Goal: Task Accomplishment & Management: Complete application form

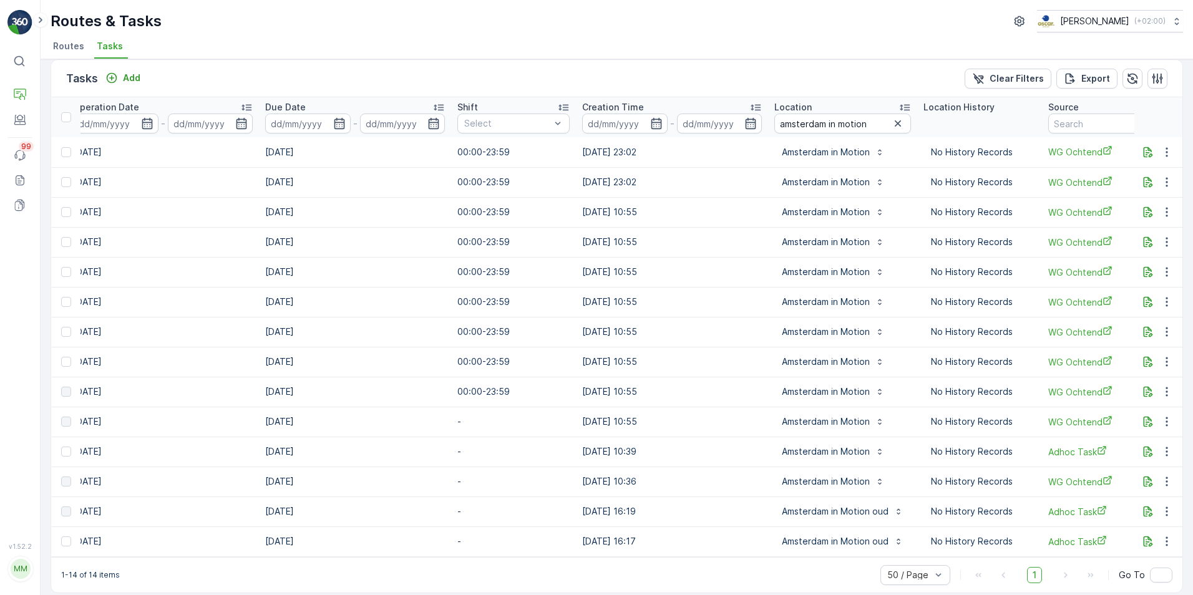
scroll to position [0, 413]
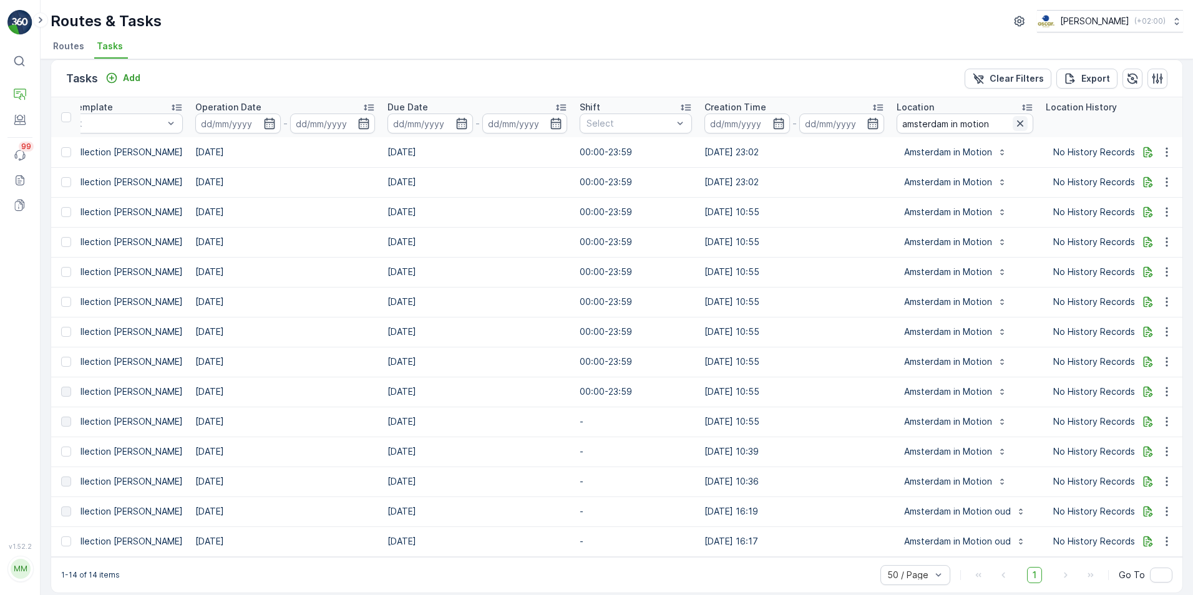
click at [1014, 121] on icon "button" at bounding box center [1020, 123] width 12 height 12
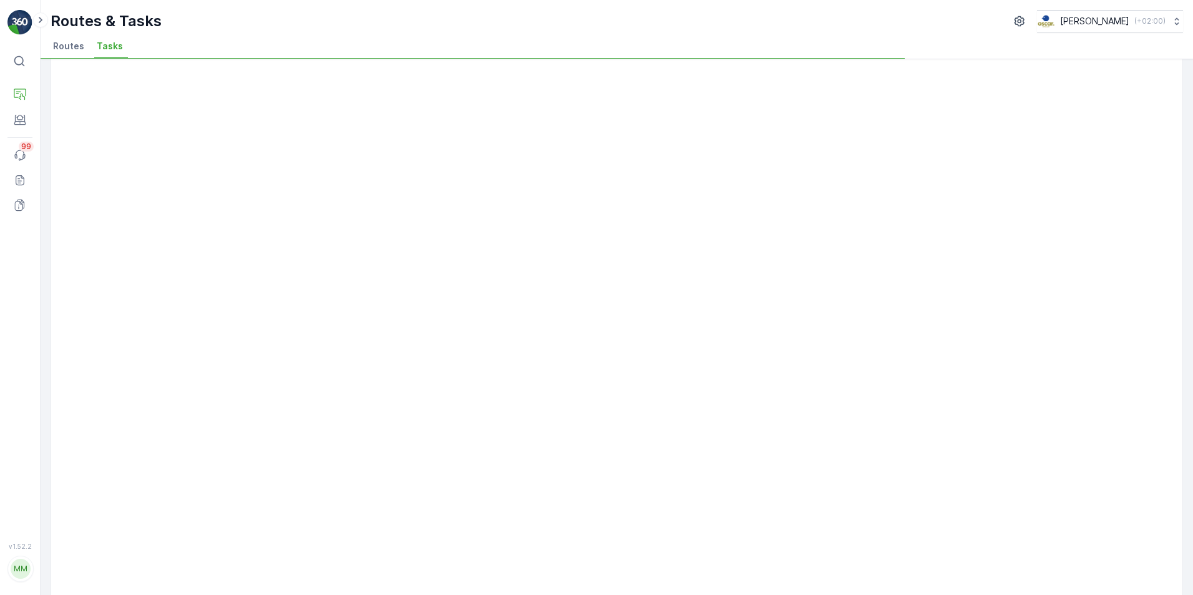
scroll to position [479, 0]
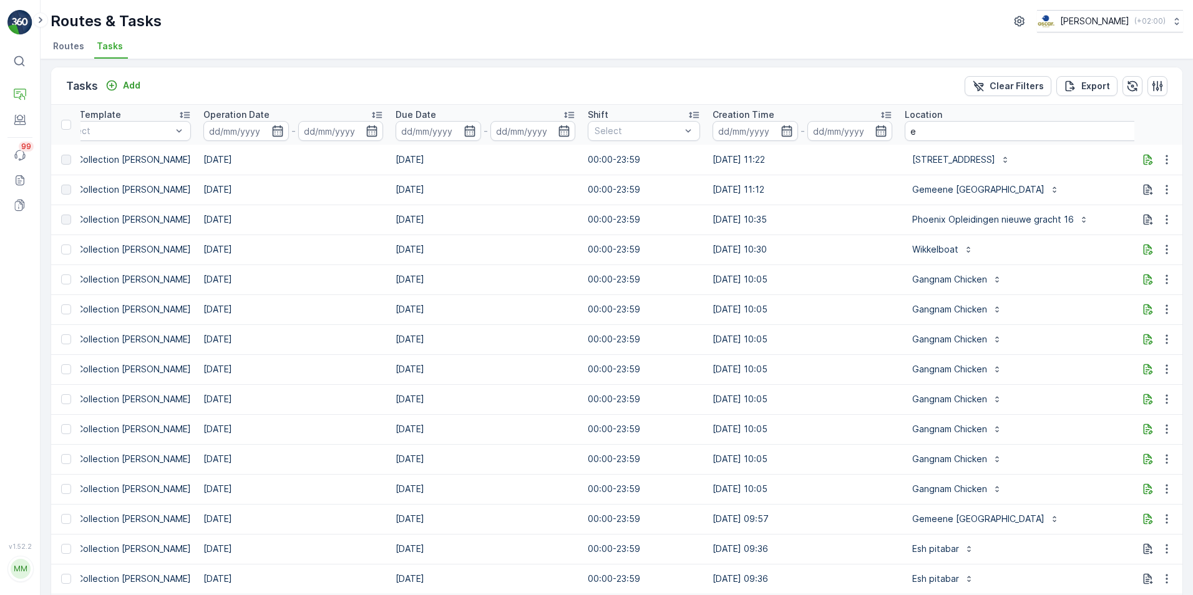
scroll to position [0, 505]
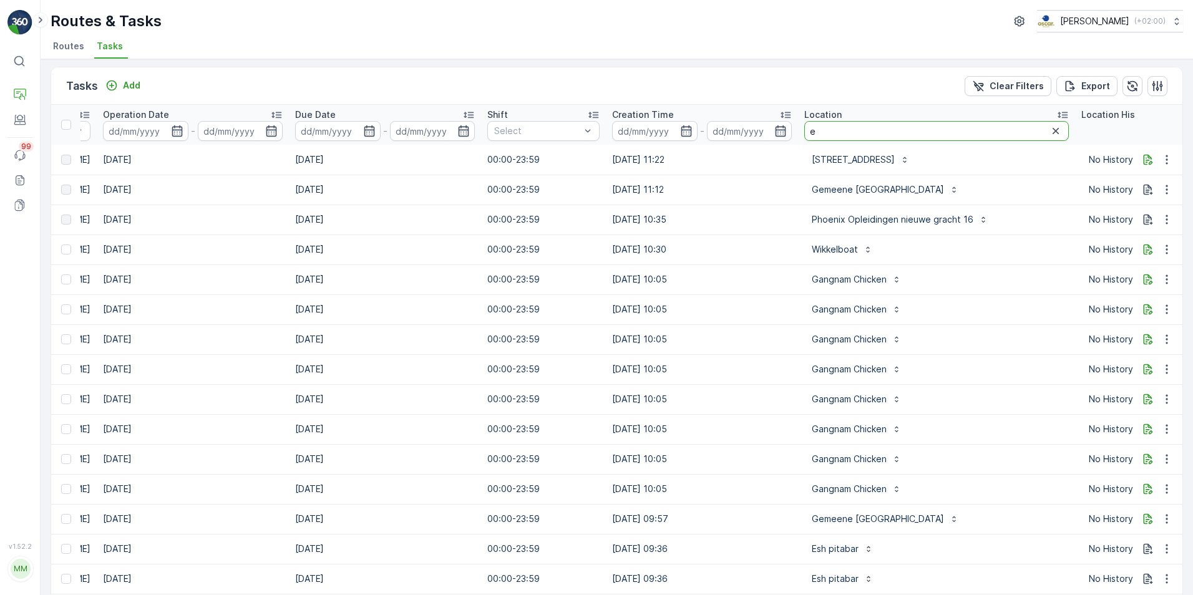
click at [872, 127] on input "e" at bounding box center [936, 131] width 265 height 20
type input "esh pita"
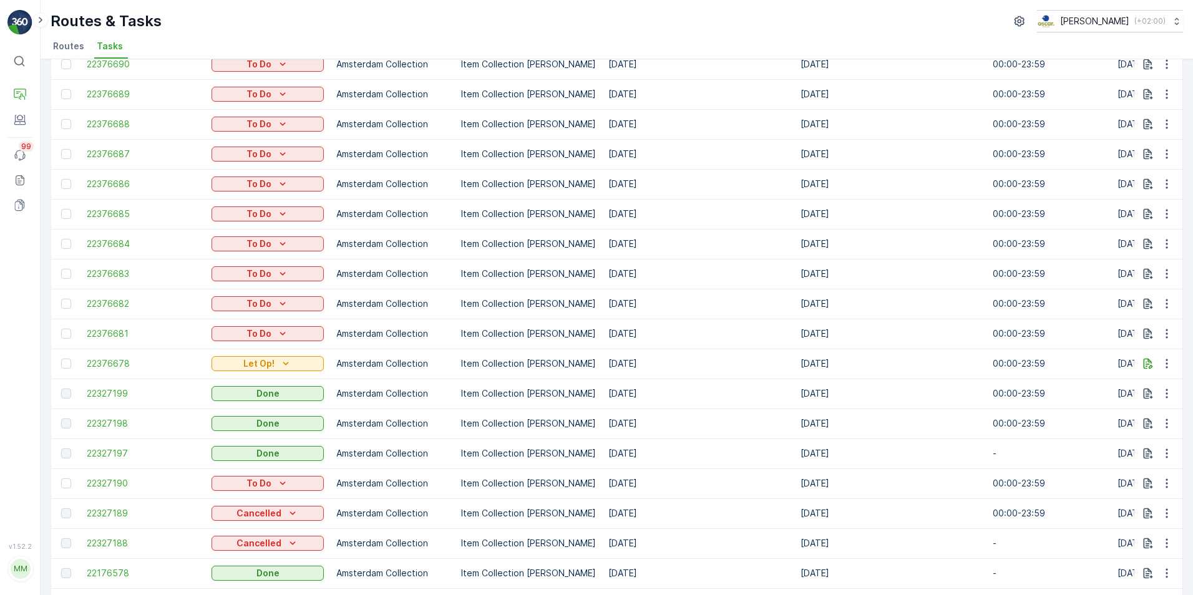
scroll to position [278, 0]
click at [62, 107] on p "Planning" at bounding box center [63, 111] width 35 height 12
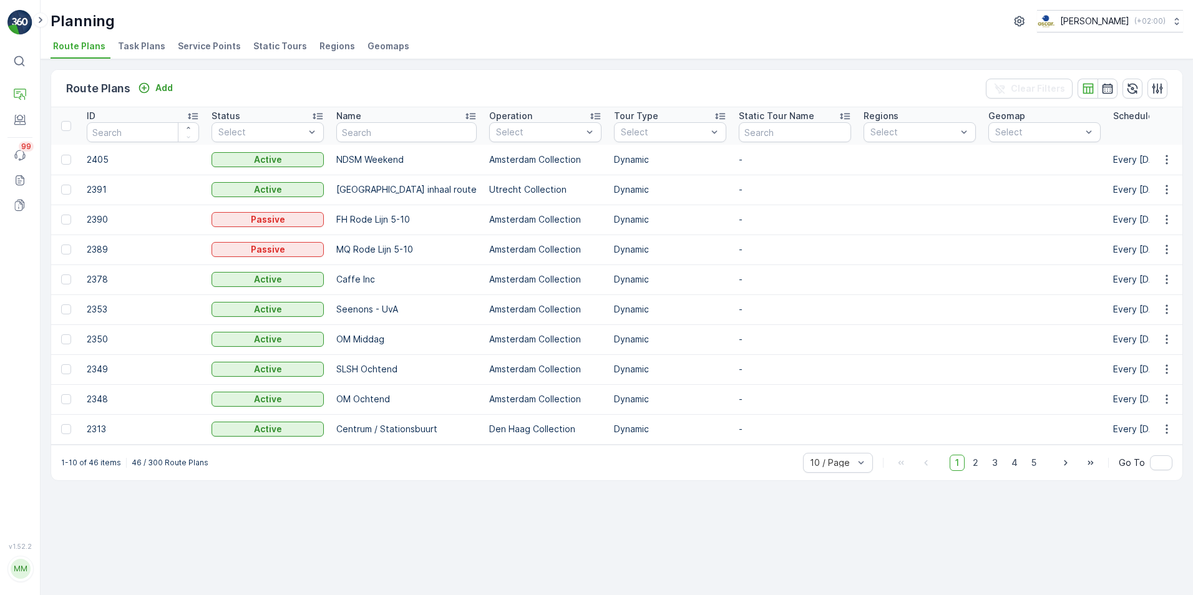
click at [142, 49] on span "Task Plans" at bounding box center [141, 46] width 47 height 12
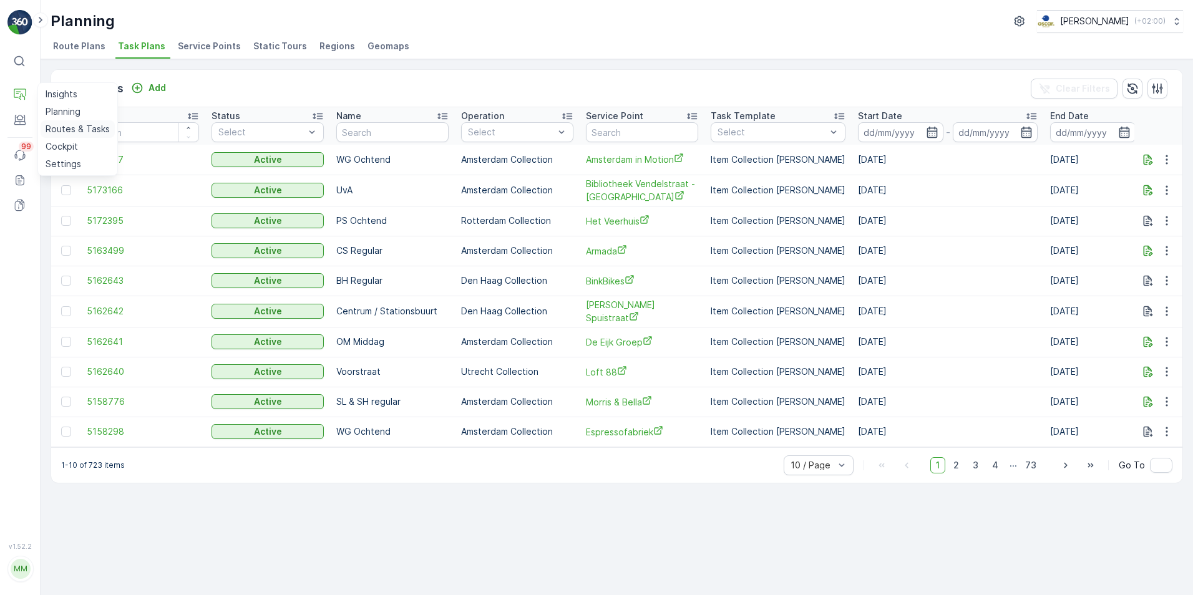
click at [64, 128] on p "Routes & Tasks" at bounding box center [78, 129] width 64 height 12
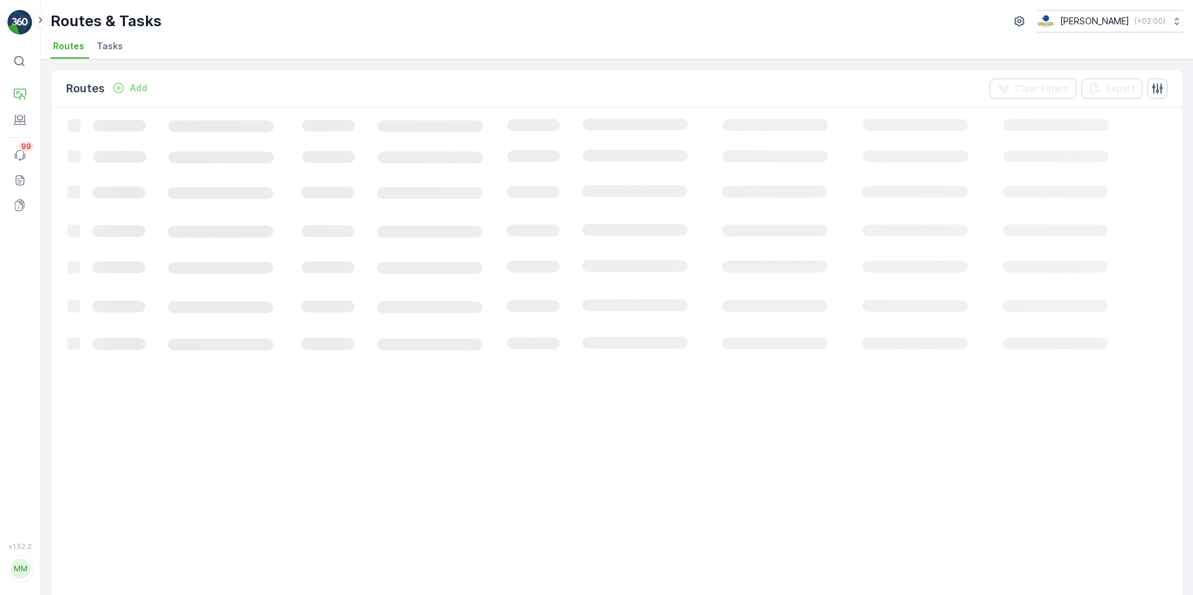
click at [125, 54] on ul "Routes Tasks" at bounding box center [612, 47] width 1123 height 21
click at [117, 44] on span "Tasks" at bounding box center [110, 46] width 26 height 12
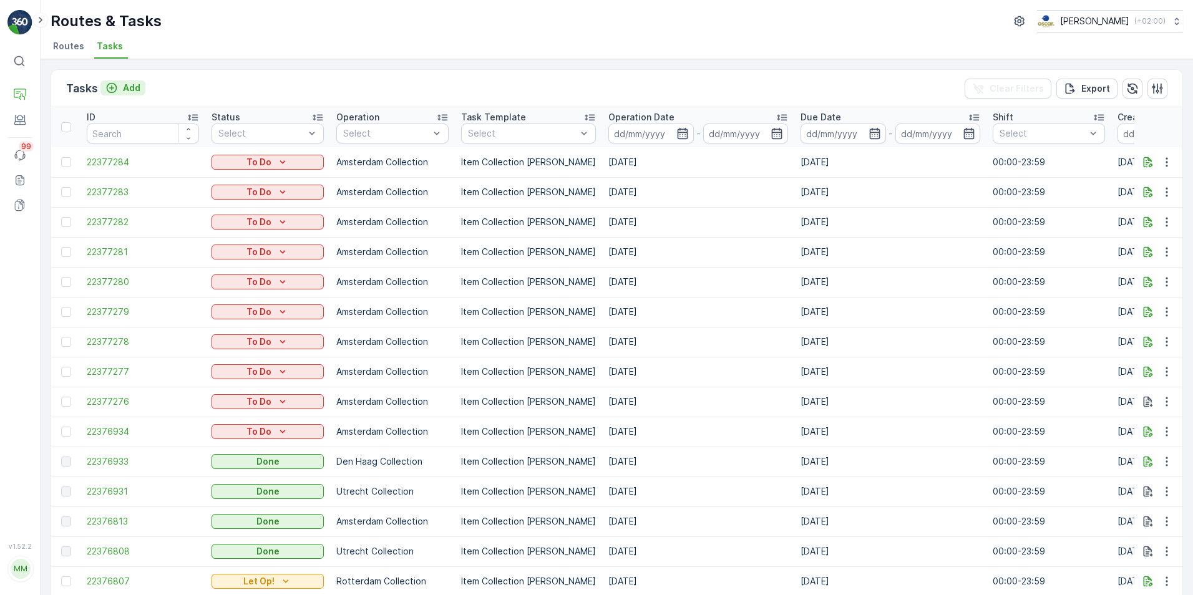
click at [124, 91] on p "Add" at bounding box center [131, 88] width 17 height 12
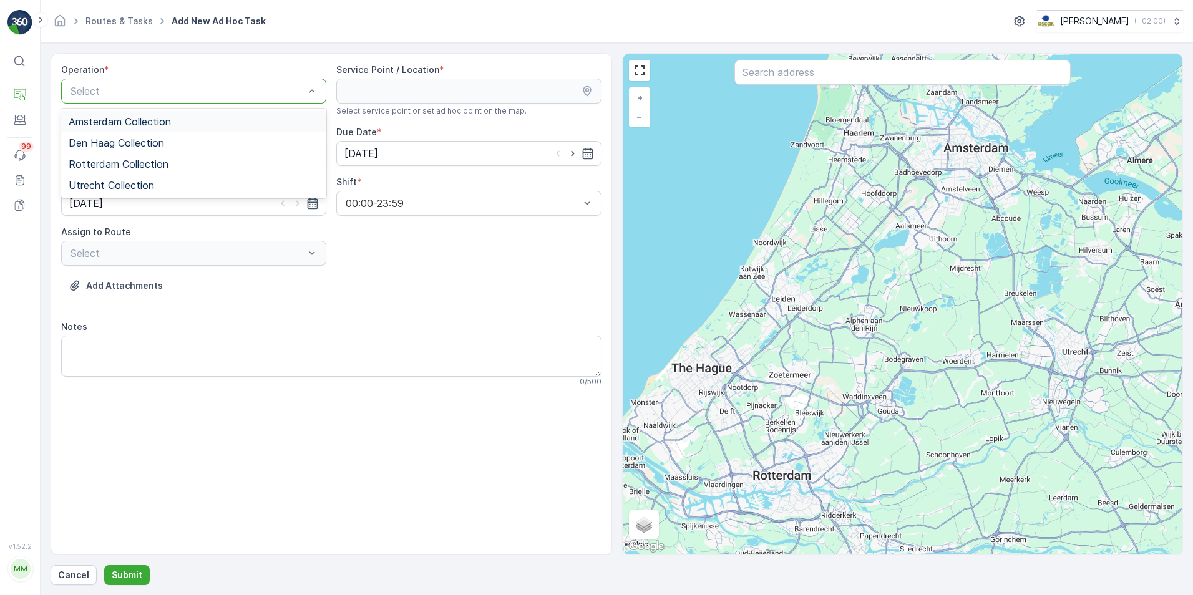
click at [168, 122] on span "Amsterdam Collection" at bounding box center [120, 121] width 102 height 11
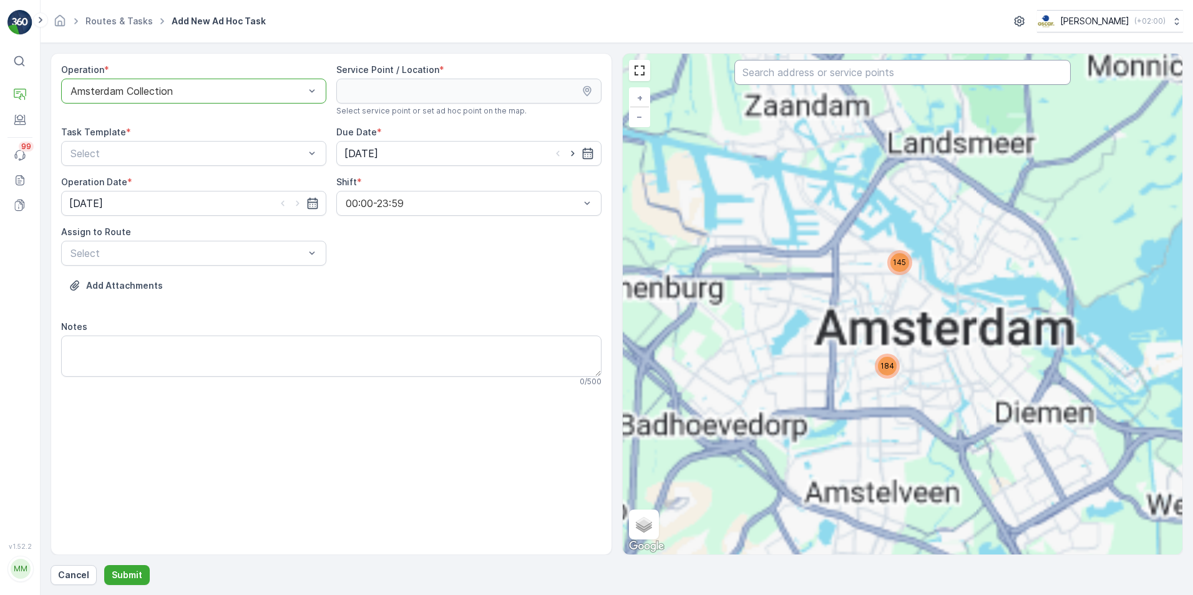
click at [877, 72] on input "text" at bounding box center [902, 72] width 336 height 25
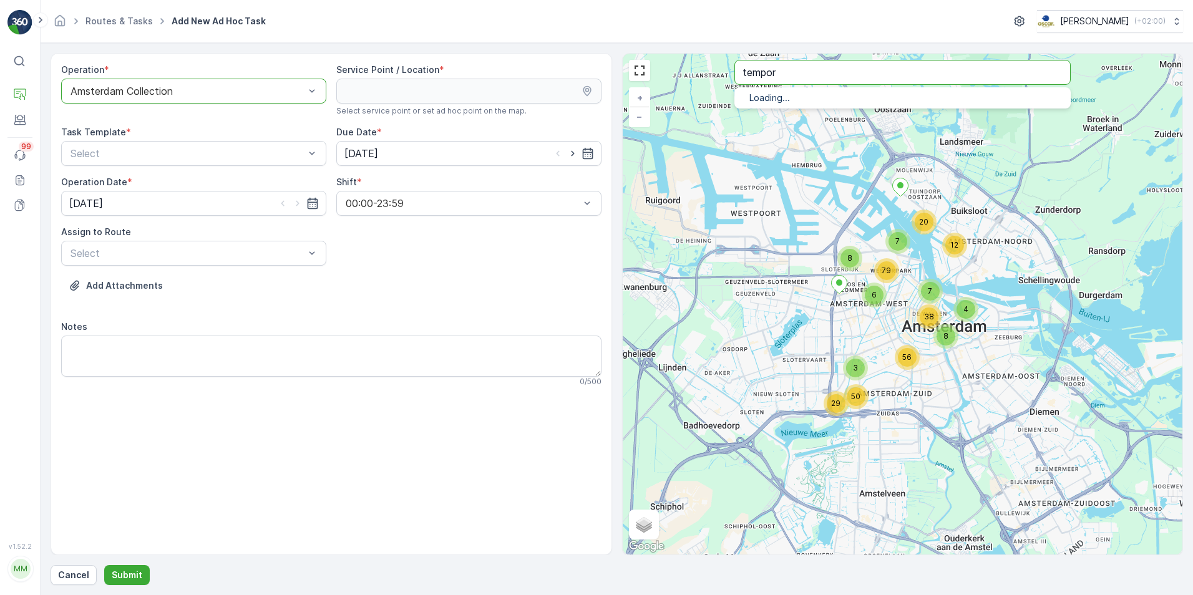
type input "tempor"
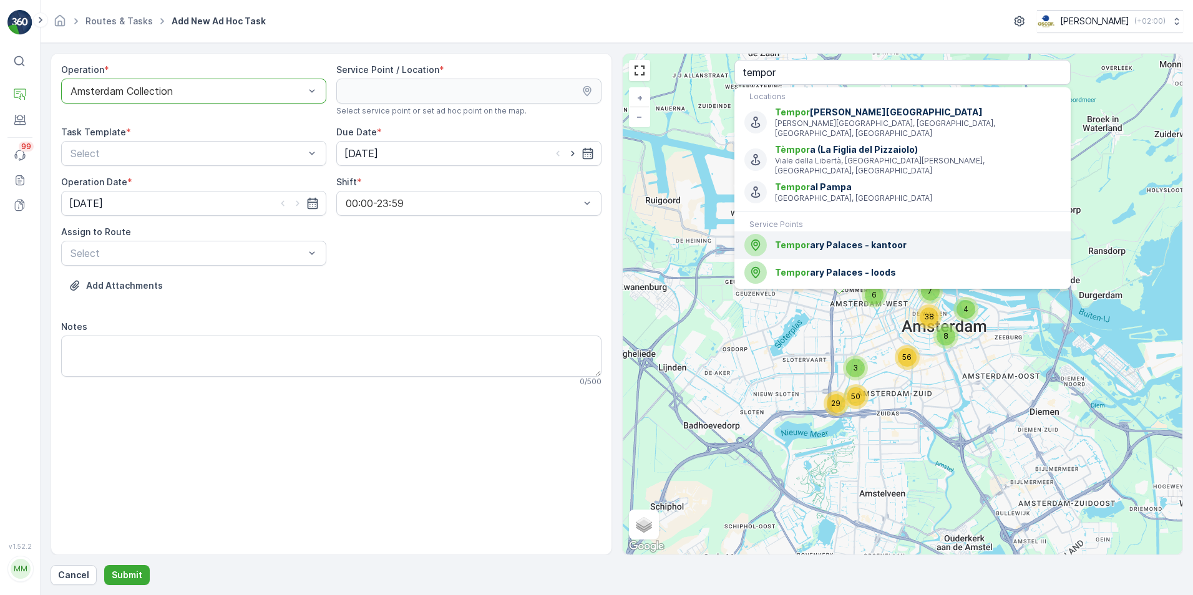
click at [848, 239] on span "Tempor ary Palaces - kantoor" at bounding box center [918, 245] width 286 height 12
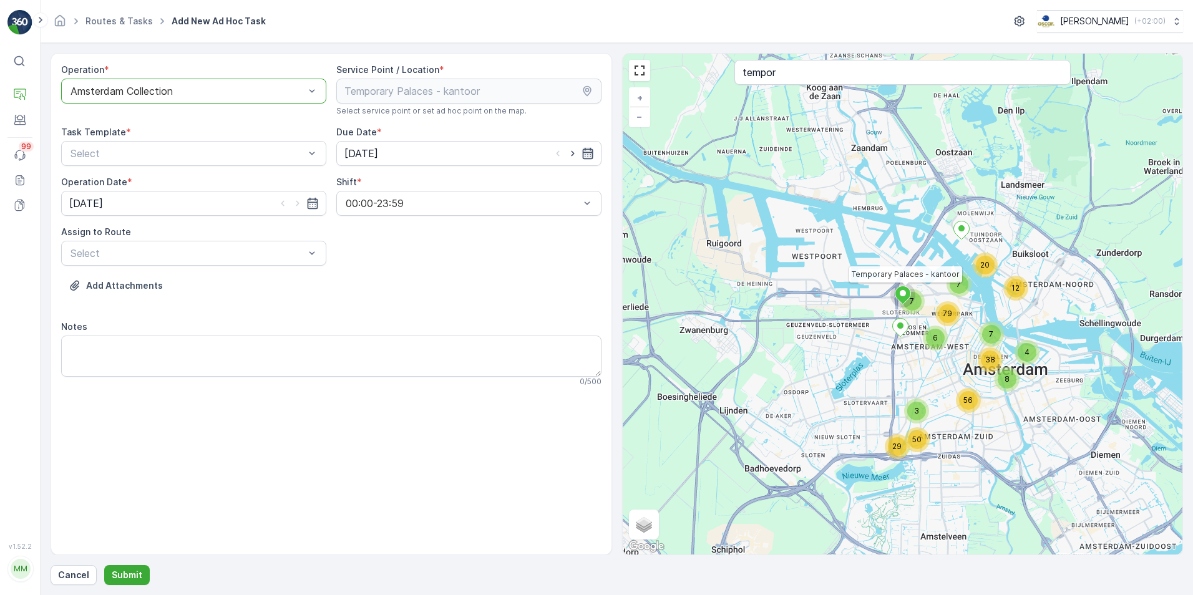
click at [591, 151] on icon "button" at bounding box center [588, 153] width 12 height 12
click at [397, 289] on div "14" at bounding box center [402, 283] width 20 height 20
type input "[DATE]"
click at [323, 202] on input "[DATE]" at bounding box center [193, 203] width 265 height 25
click at [129, 336] on div "14" at bounding box center [127, 333] width 20 height 20
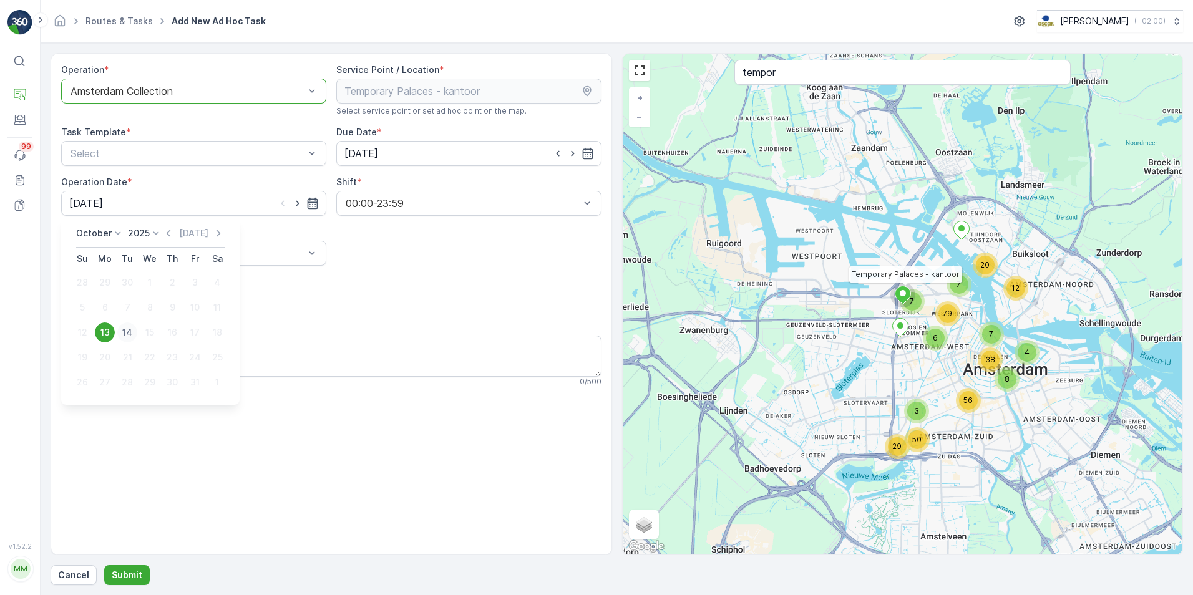
type input "[DATE]"
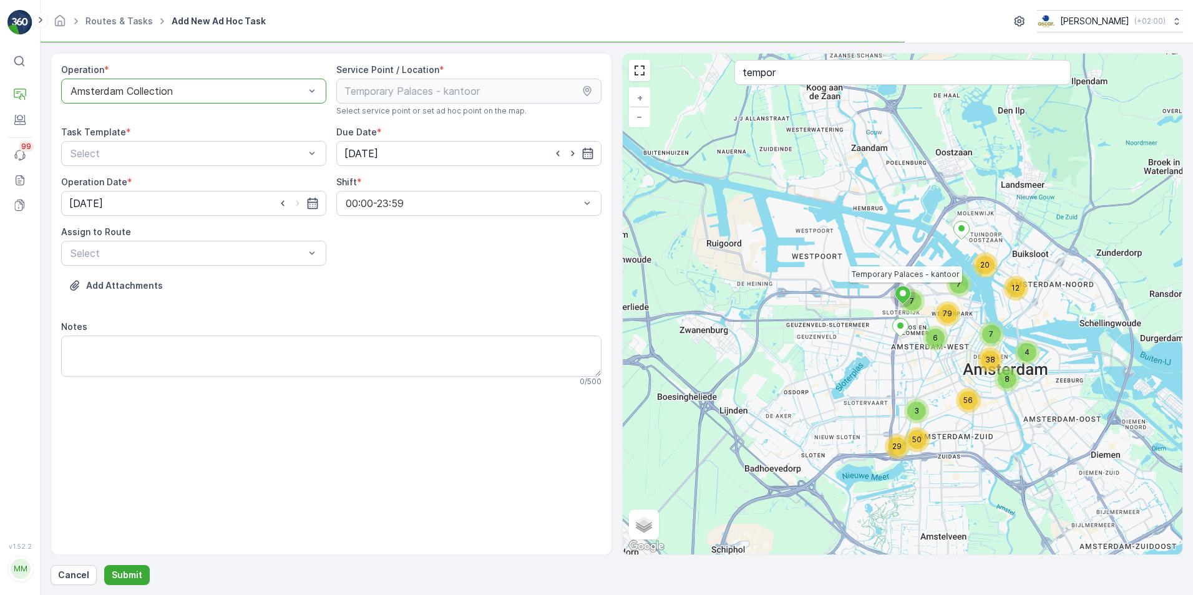
click at [163, 268] on div "Operation * option Amsterdam Collection, selected. Amsterdam Collection Service…" at bounding box center [331, 230] width 540 height 333
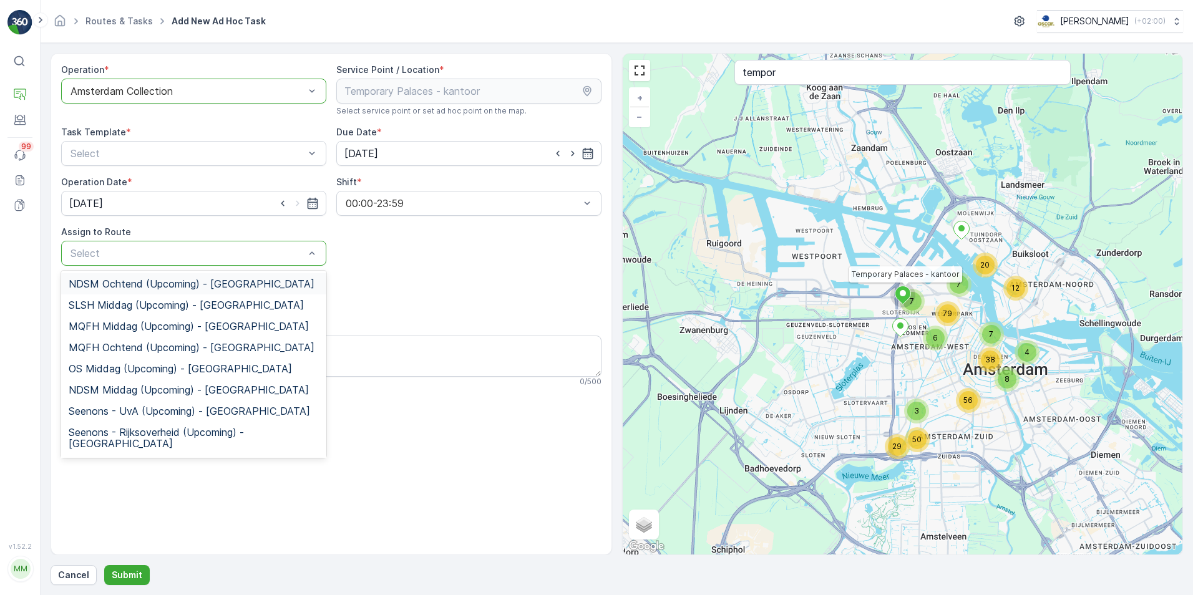
click at [165, 256] on div at bounding box center [187, 253] width 236 height 11
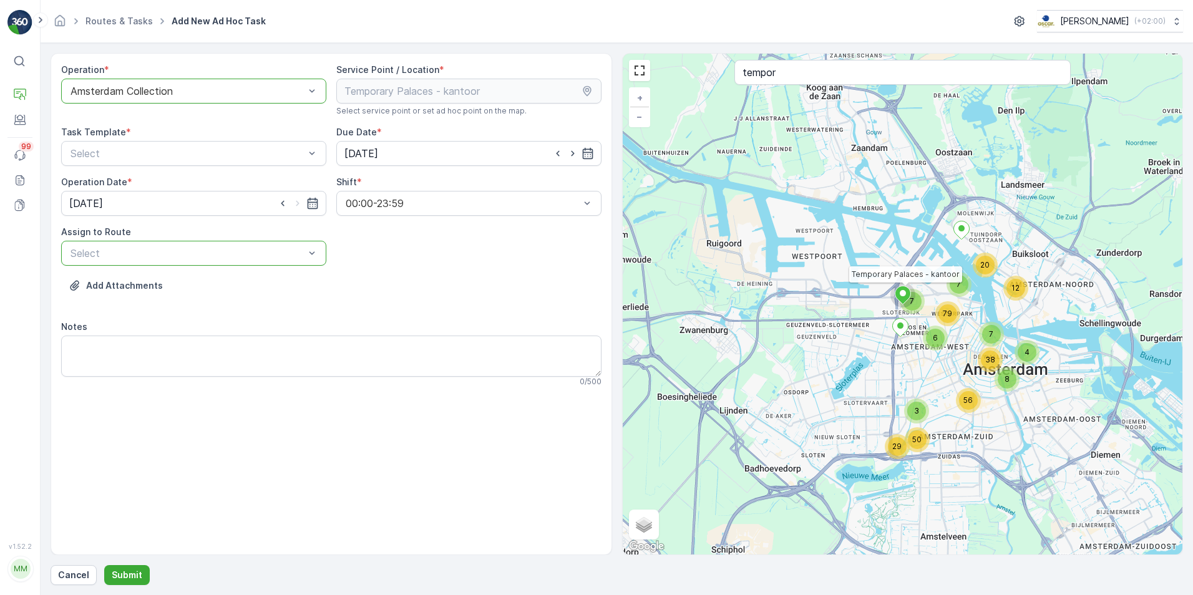
click at [165, 256] on div at bounding box center [187, 253] width 236 height 11
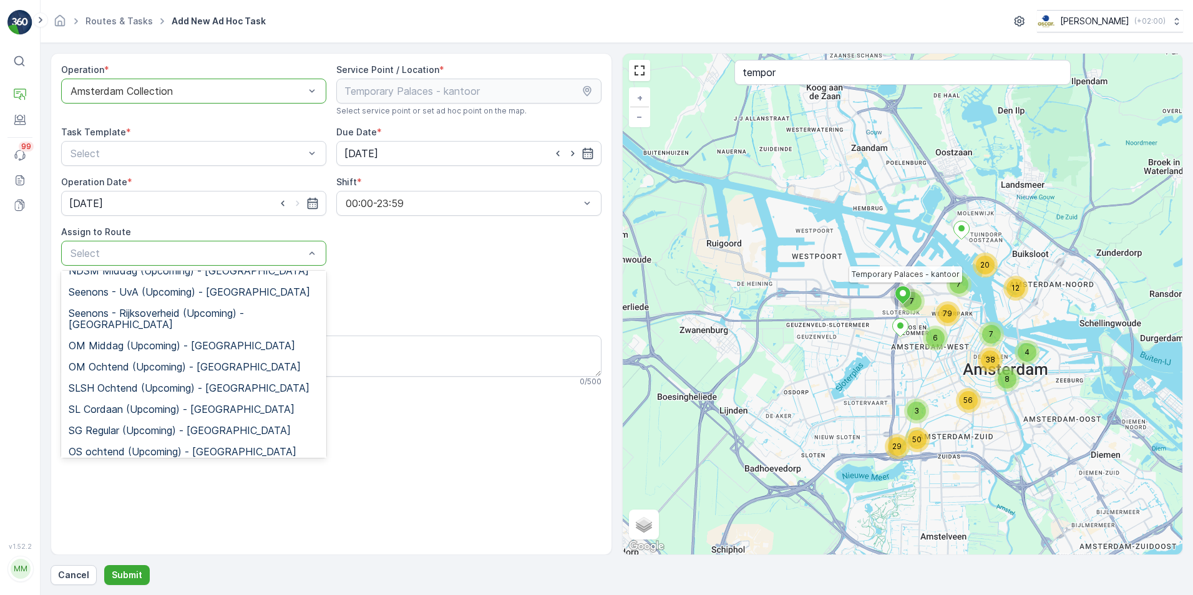
scroll to position [125, 0]
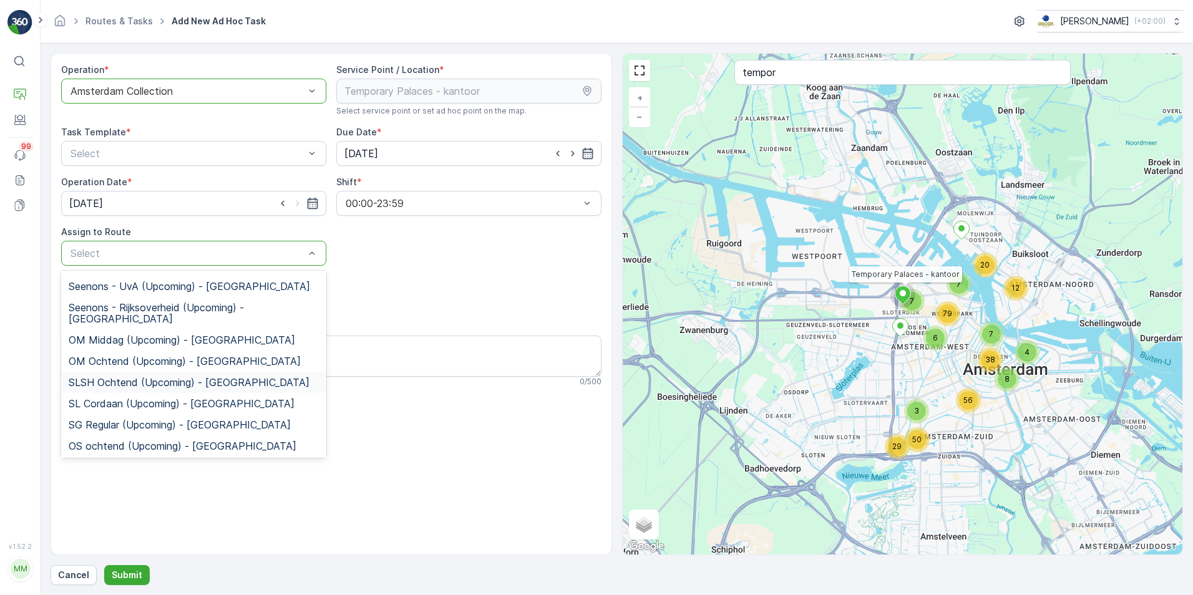
click at [187, 377] on span "SLSH Ochtend (Upcoming) - [GEOGRAPHIC_DATA]" at bounding box center [189, 382] width 241 height 11
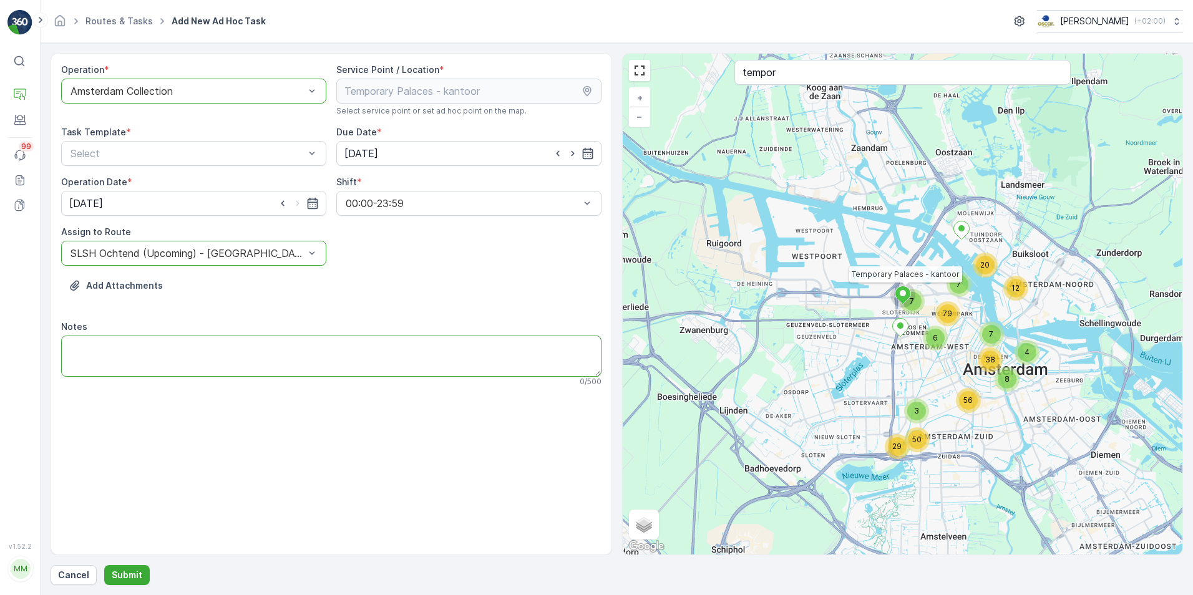
click at [163, 339] on textarea "Notes" at bounding box center [331, 356] width 540 height 41
type textarea "Leveren inzamelmiddelen: 2x papier/karton 240L, 4x glas 80L, 2x PD 240L, 4x swi…"
click at [135, 579] on p "Submit" at bounding box center [127, 575] width 31 height 12
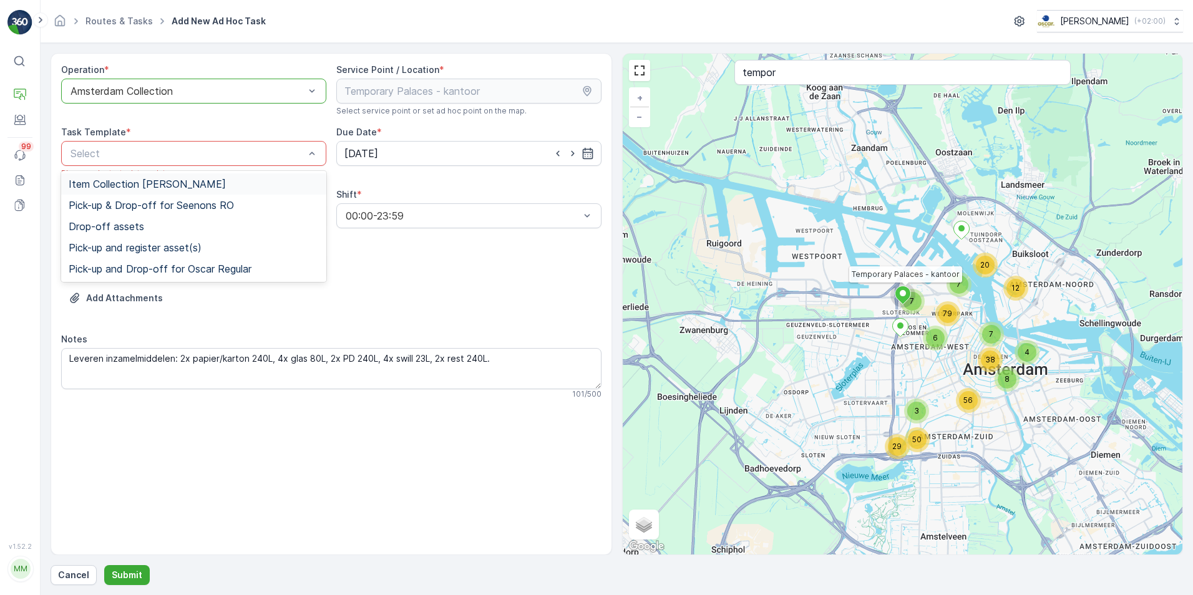
click at [170, 164] on div "Select" at bounding box center [193, 153] width 265 height 25
click at [168, 177] on div "Item Collection [PERSON_NAME]" at bounding box center [193, 183] width 265 height 21
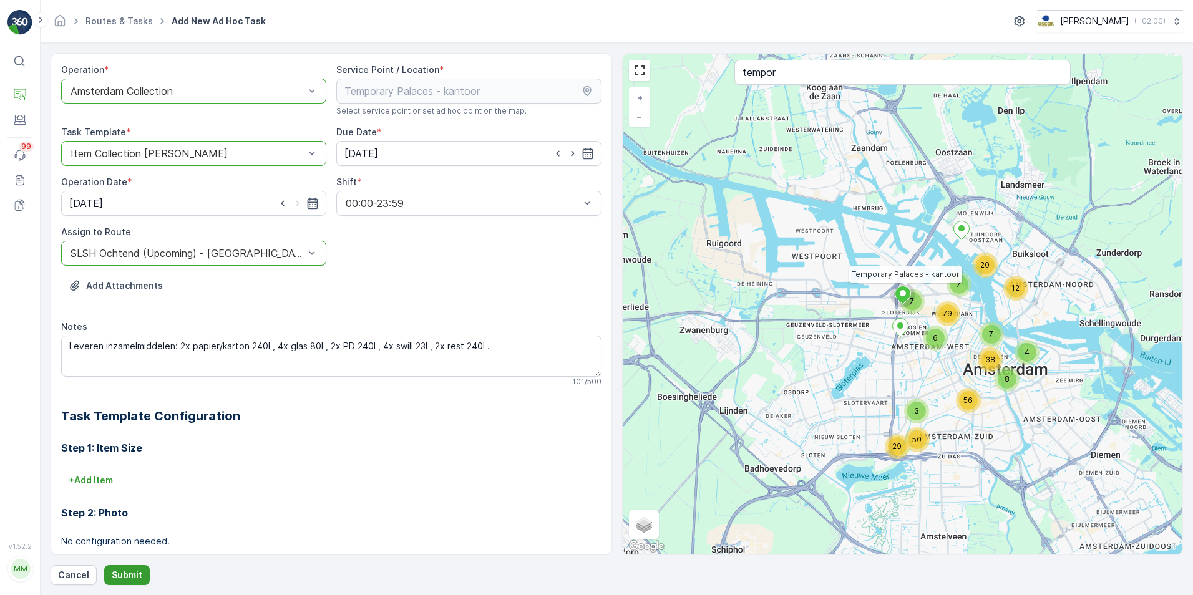
click at [132, 572] on p "Submit" at bounding box center [127, 575] width 31 height 12
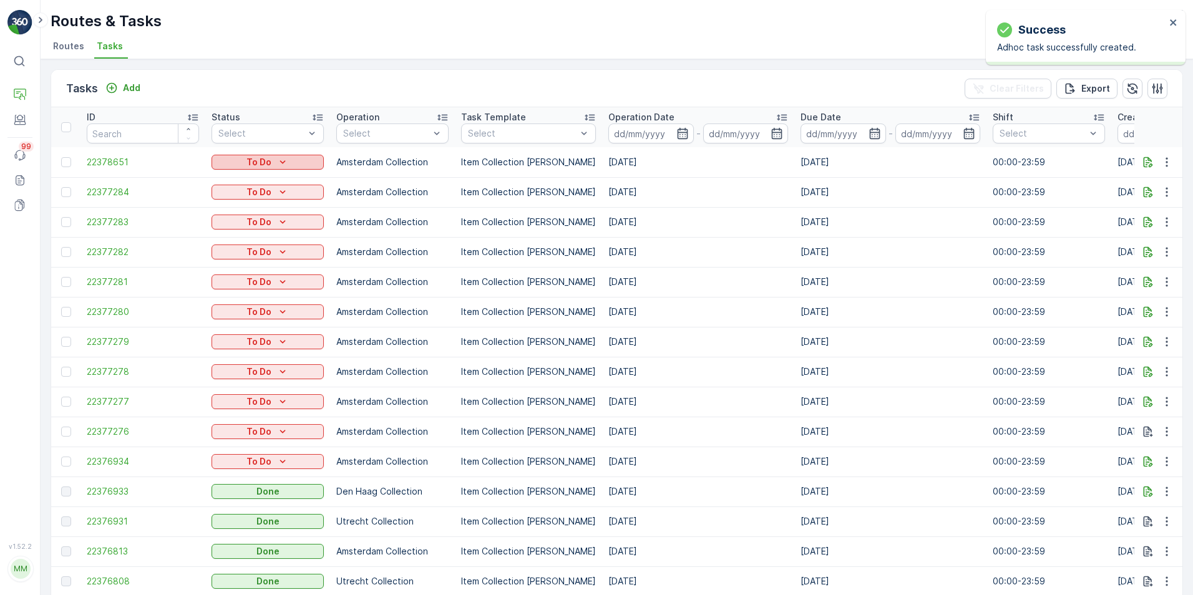
click at [300, 160] on div "To Do" at bounding box center [268, 162] width 102 height 12
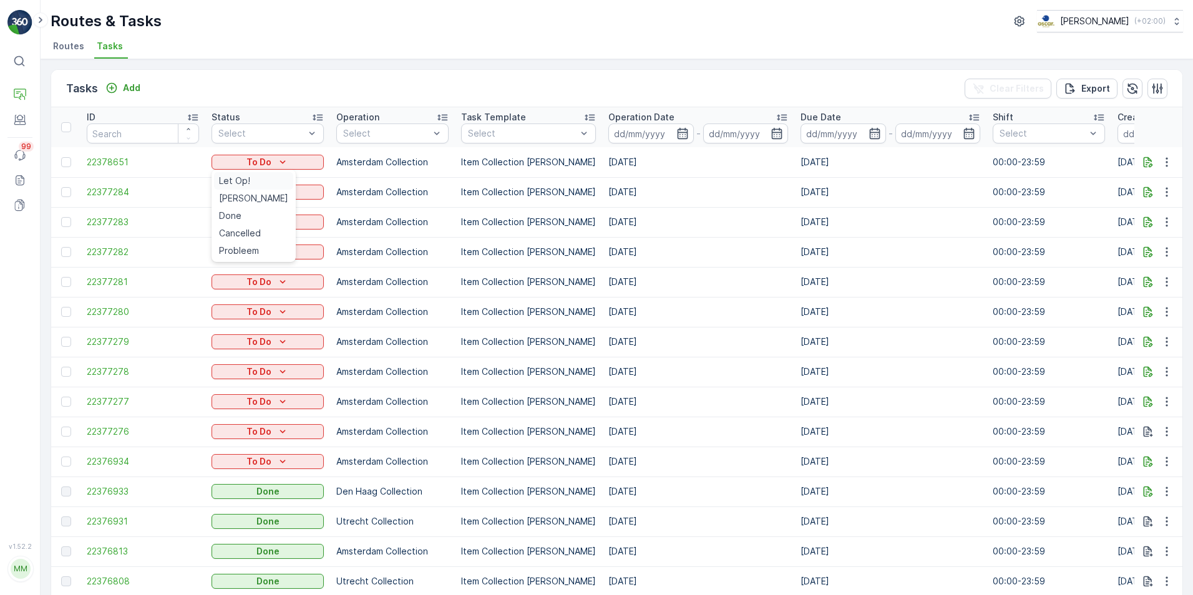
click at [263, 187] on div "Let Op!" at bounding box center [253, 180] width 79 height 17
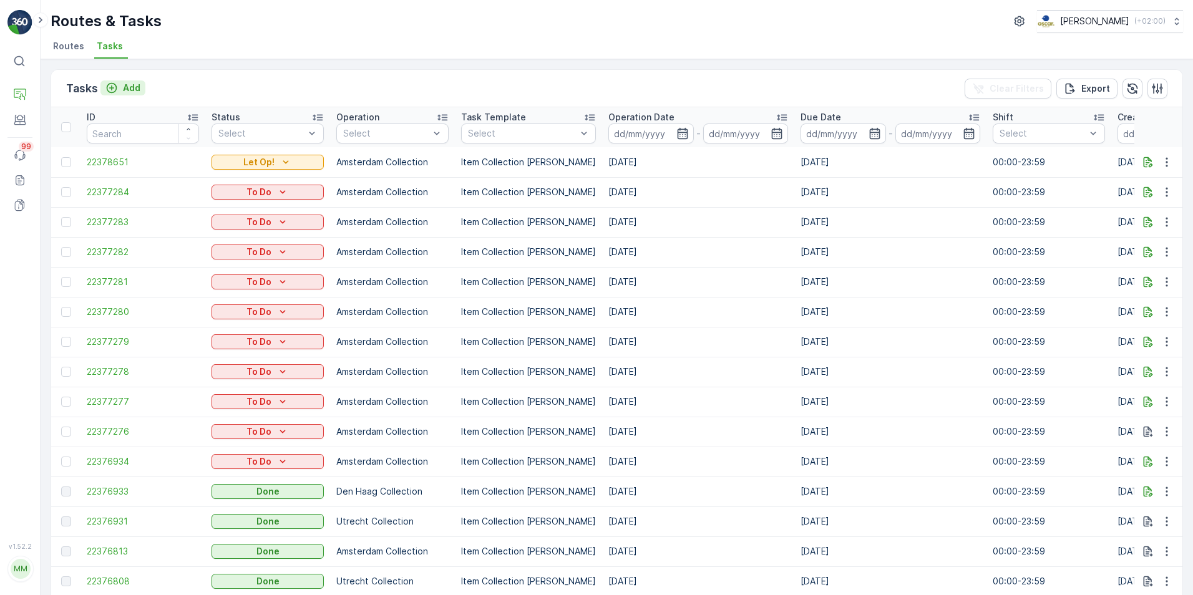
click at [114, 92] on icon "Add" at bounding box center [112, 88] width 11 height 11
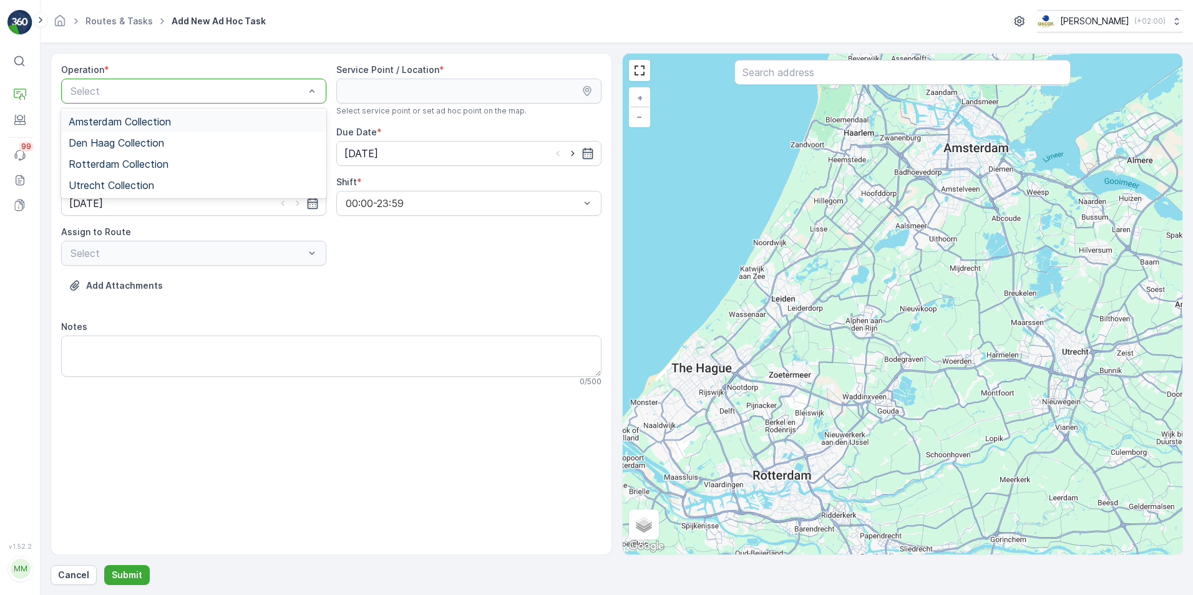
click at [150, 118] on span "Amsterdam Collection" at bounding box center [120, 121] width 102 height 11
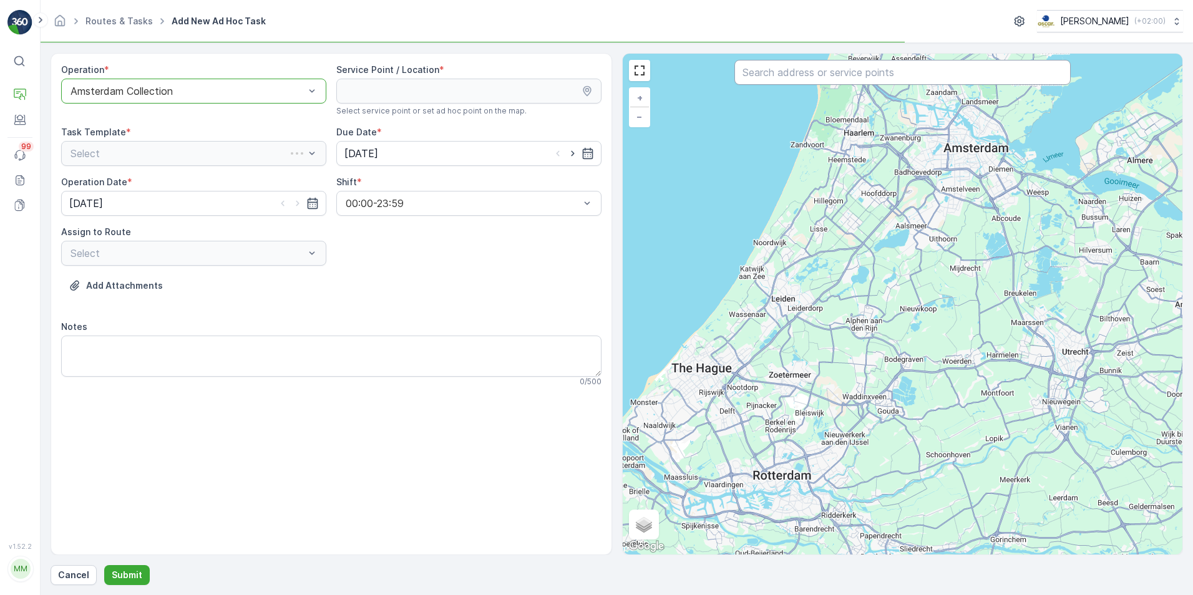
click at [819, 74] on input "text" at bounding box center [902, 72] width 336 height 25
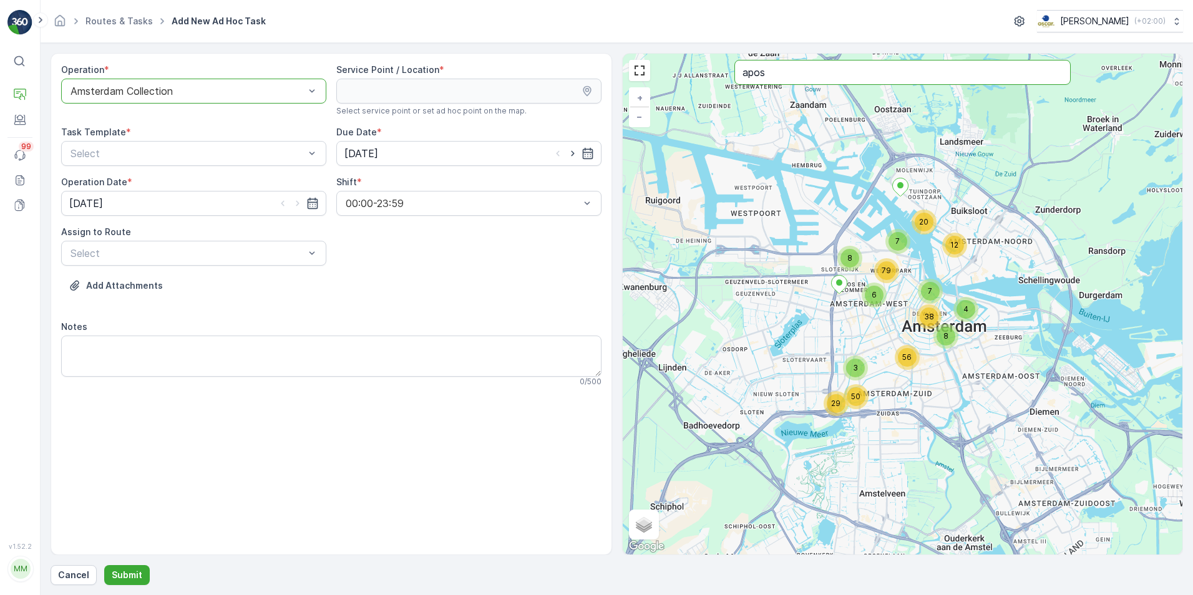
type input "apos"
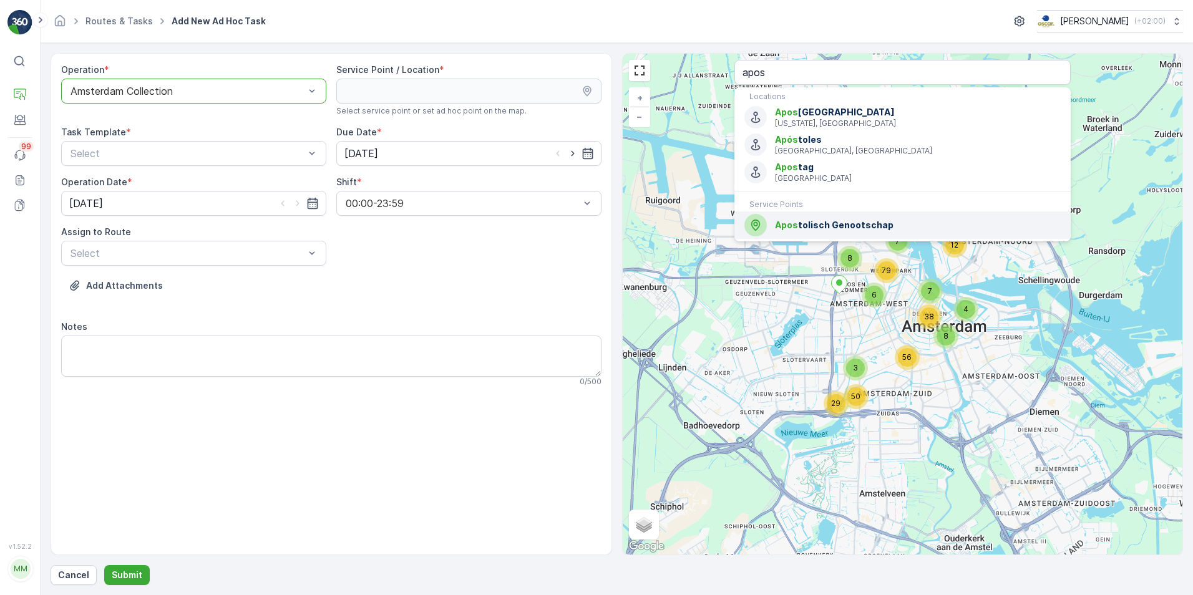
click at [812, 227] on span "Apos tolisch Genootschap" at bounding box center [918, 225] width 286 height 12
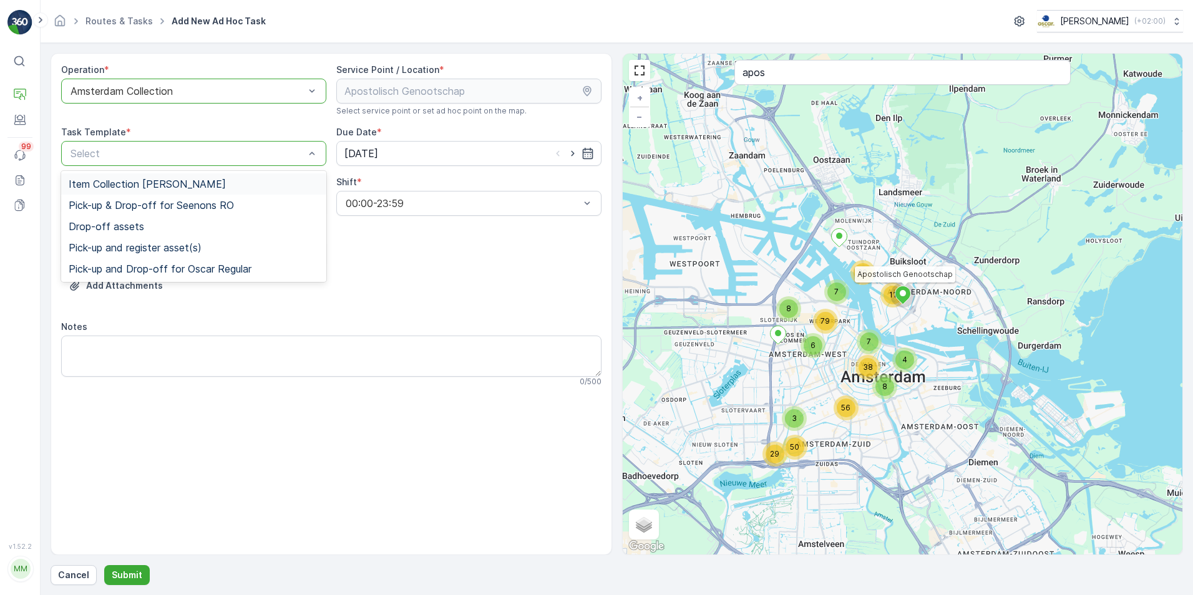
click at [210, 188] on span "Item Collection [PERSON_NAME]" at bounding box center [147, 183] width 157 height 11
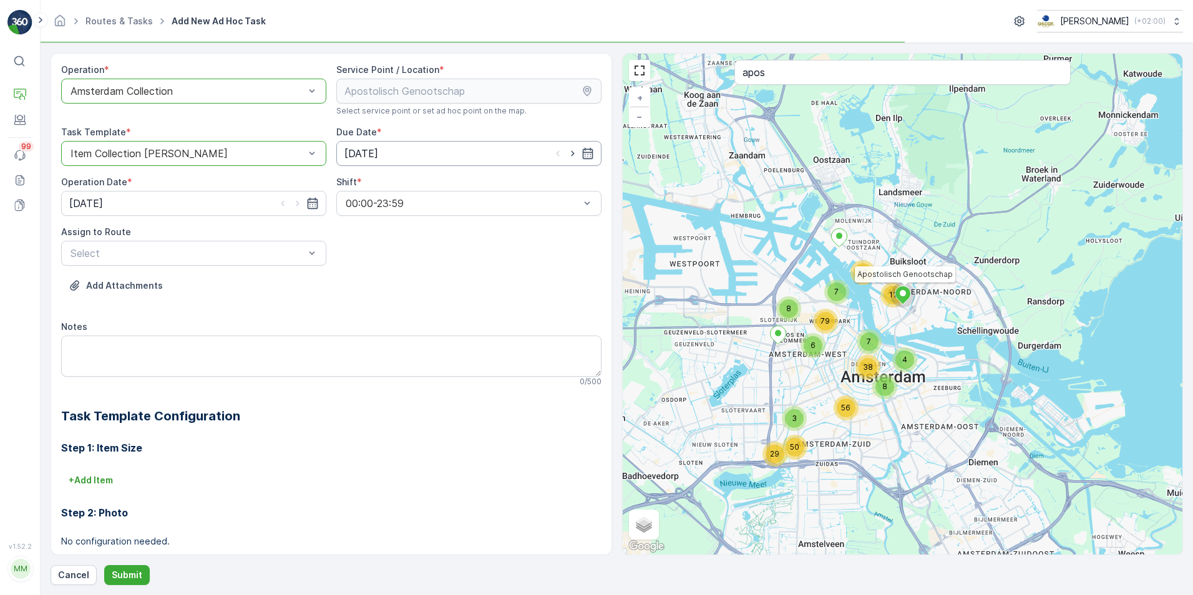
click at [592, 152] on input "[DATE]" at bounding box center [468, 153] width 265 height 25
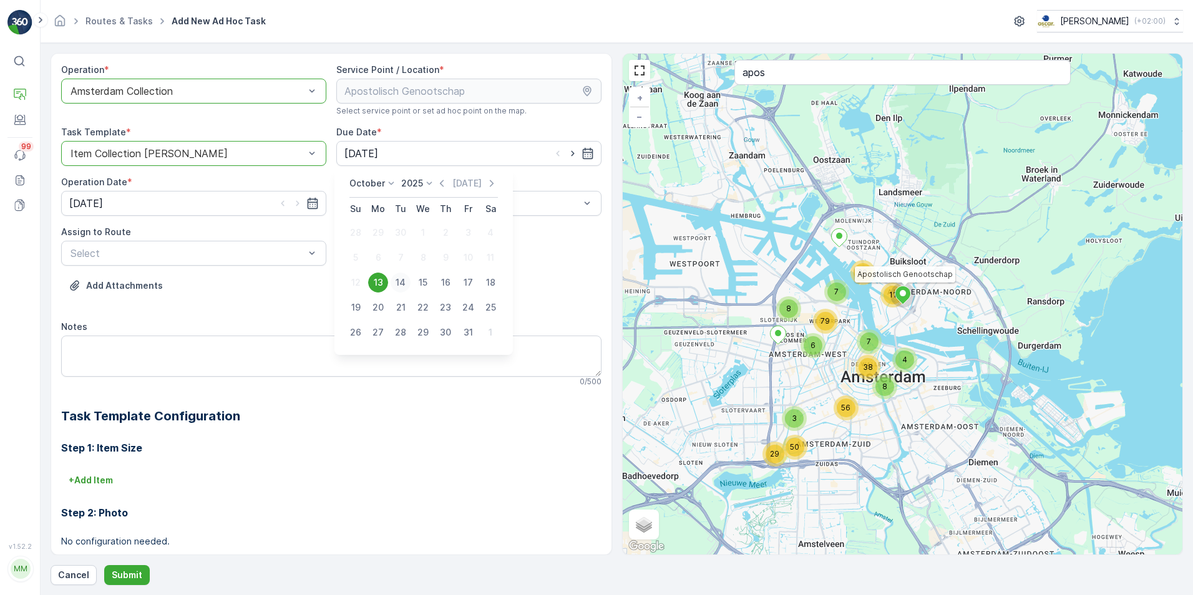
click at [409, 280] on div "14" at bounding box center [401, 283] width 20 height 20
type input "[DATE]"
click at [311, 197] on icon "button" at bounding box center [312, 203] width 12 height 12
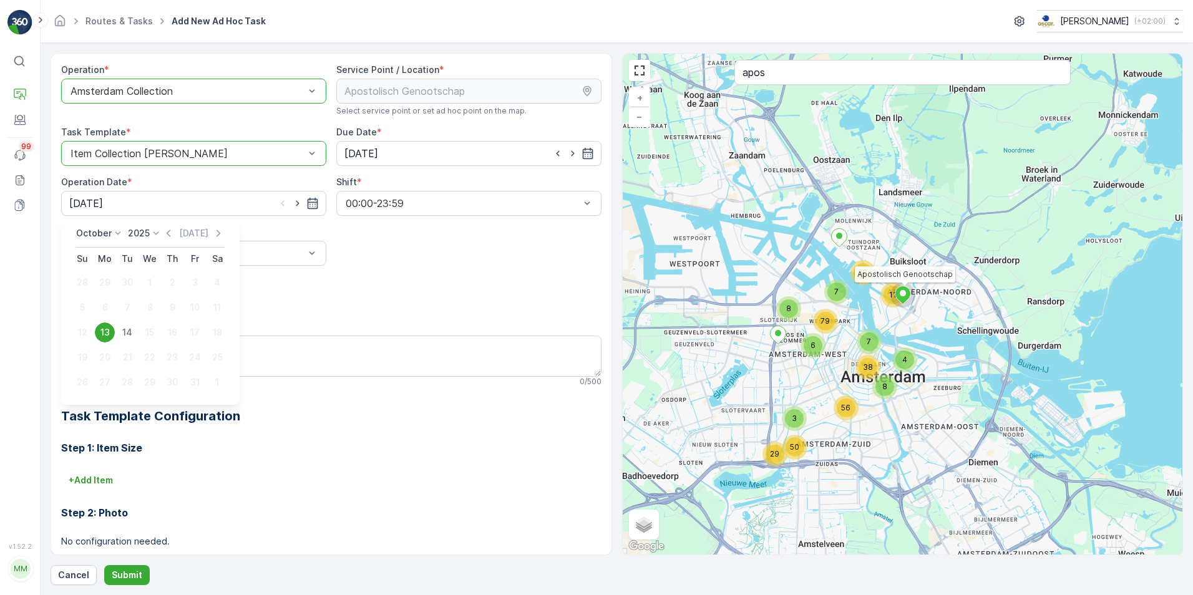
drag, startPoint x: 137, startPoint y: 329, endPoint x: 143, endPoint y: 326, distance: 7.0
click at [131, 332] on div "14" at bounding box center [127, 333] width 20 height 20
type input "[DATE]"
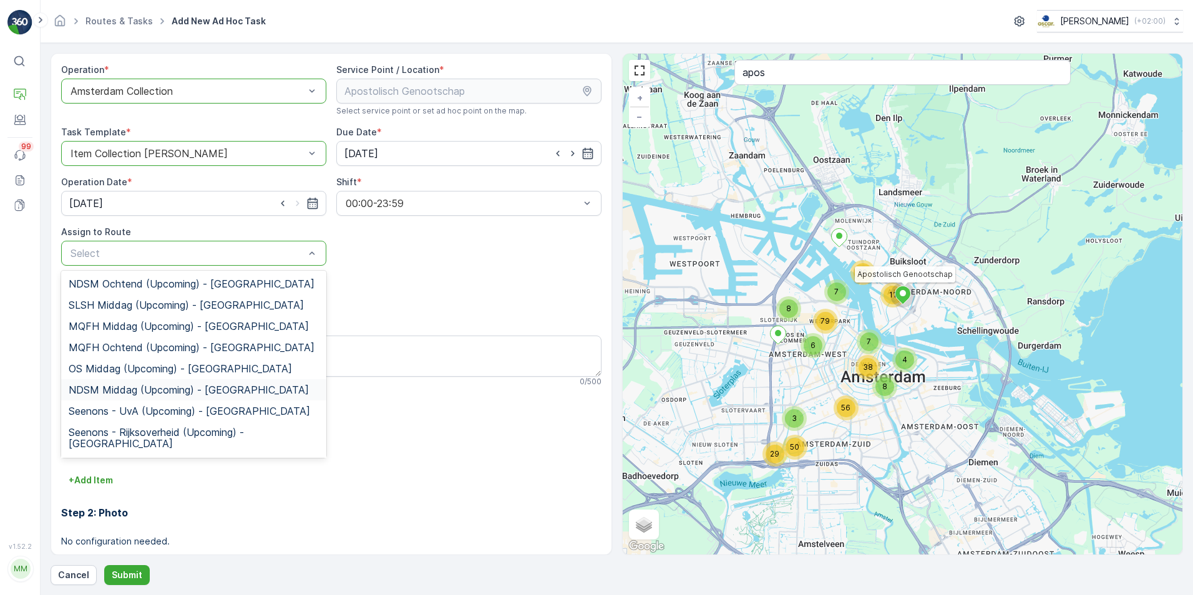
click at [222, 385] on span "NDSM Middag (Upcoming) - [GEOGRAPHIC_DATA]" at bounding box center [189, 389] width 240 height 11
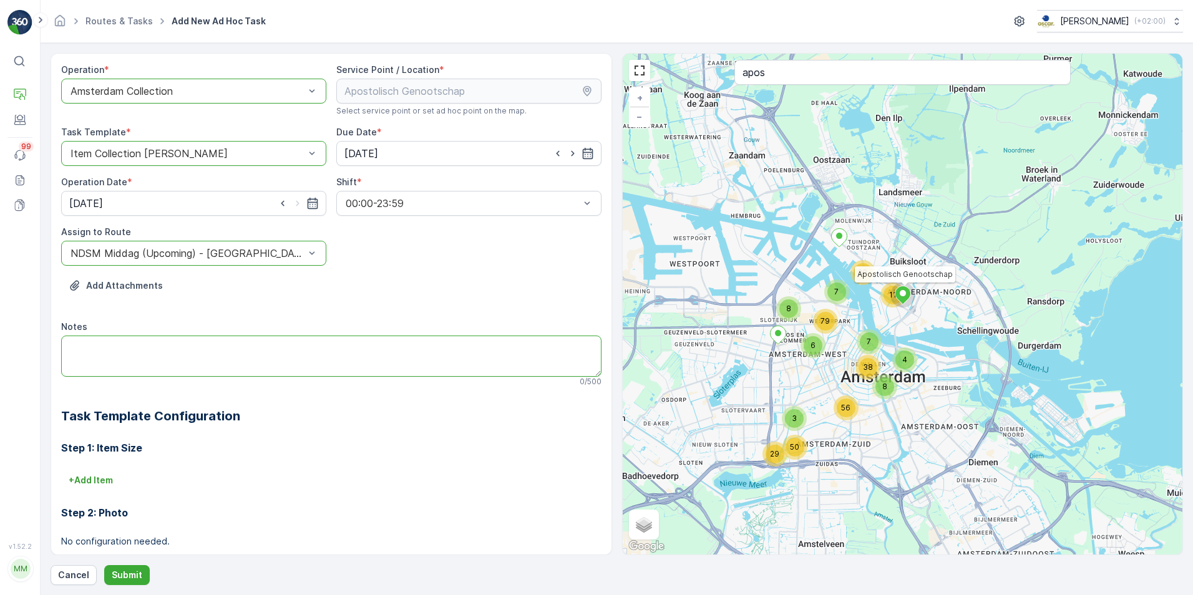
click at [175, 364] on textarea "Notes" at bounding box center [331, 356] width 540 height 41
click at [165, 314] on div "Operation * option Amsterdam Collection, selected. Amsterdam Collection Service…" at bounding box center [331, 373] width 540 height 619
click at [172, 344] on textarea "Leveren" at bounding box center [331, 356] width 540 height 41
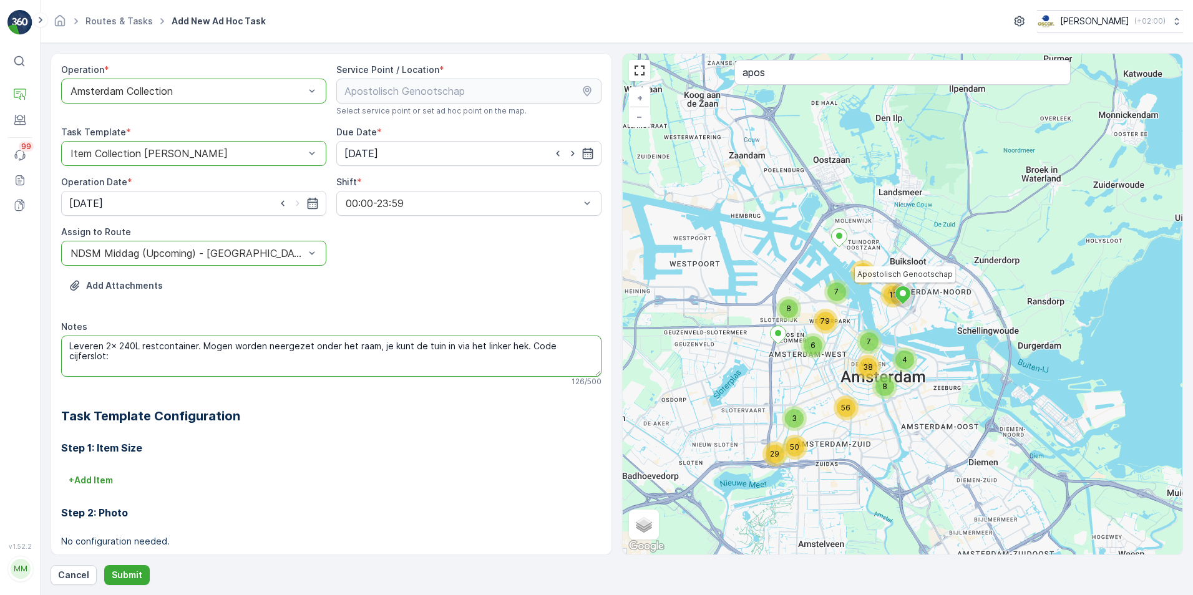
click at [593, 361] on textarea "Leveren 2x 240L restcontainer. Mogen worden neergezet onder het raam, je kunt d…" at bounding box center [331, 356] width 540 height 41
type textarea "Leveren 2x 240L restcontainer. Mogen worden neergezet onder het raam, je kunt d…"
click at [129, 571] on p "Submit" at bounding box center [127, 575] width 31 height 12
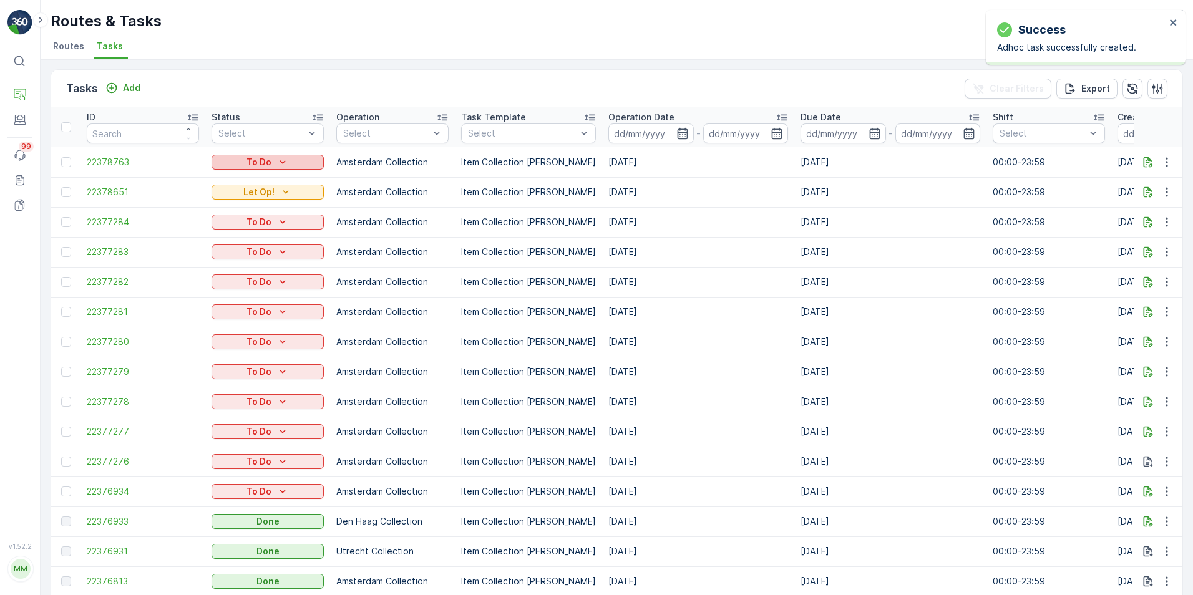
click at [244, 159] on div "To Do" at bounding box center [268, 162] width 102 height 12
click at [248, 178] on span "Let Op!" at bounding box center [234, 181] width 31 height 12
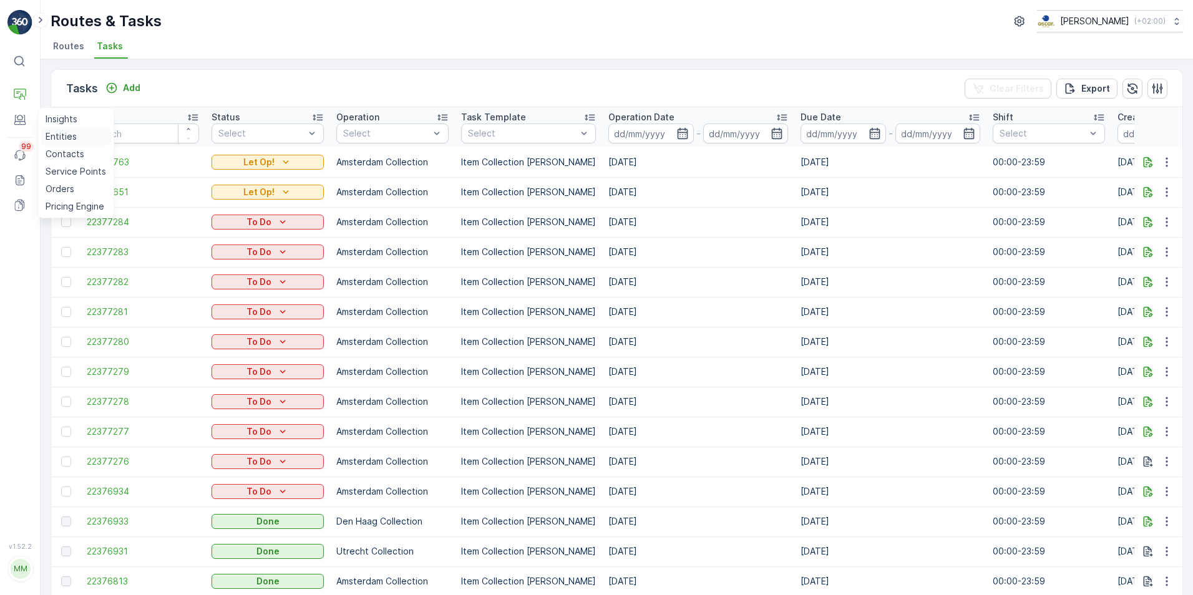
click at [59, 137] on p "Entities" at bounding box center [61, 136] width 31 height 12
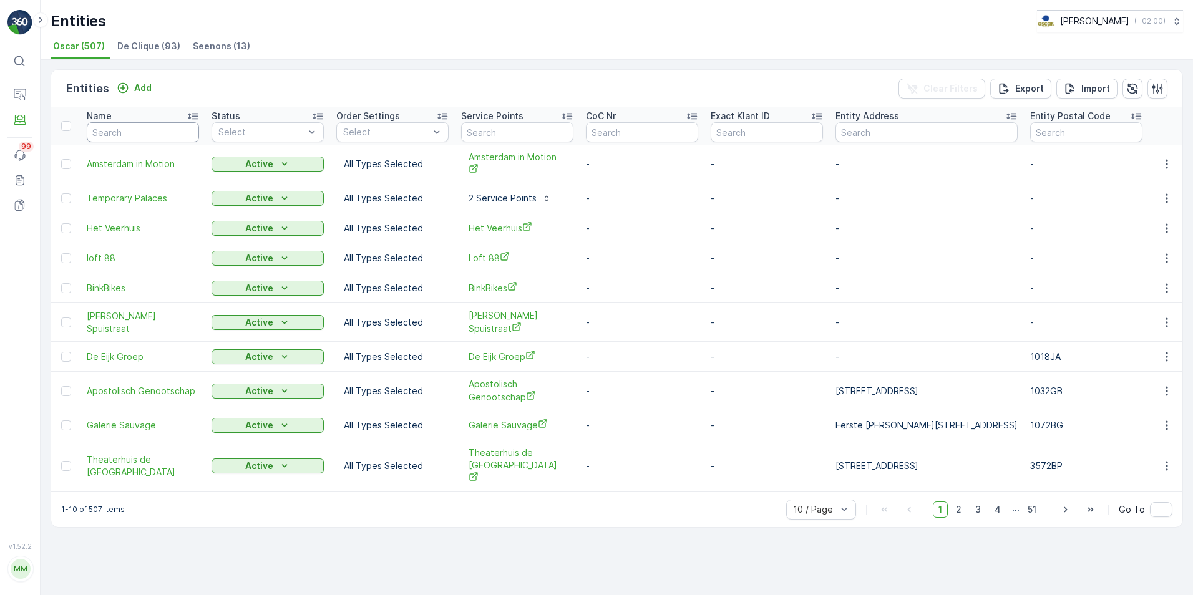
click at [170, 130] on input "text" at bounding box center [143, 132] width 112 height 20
type input "apostolishc"
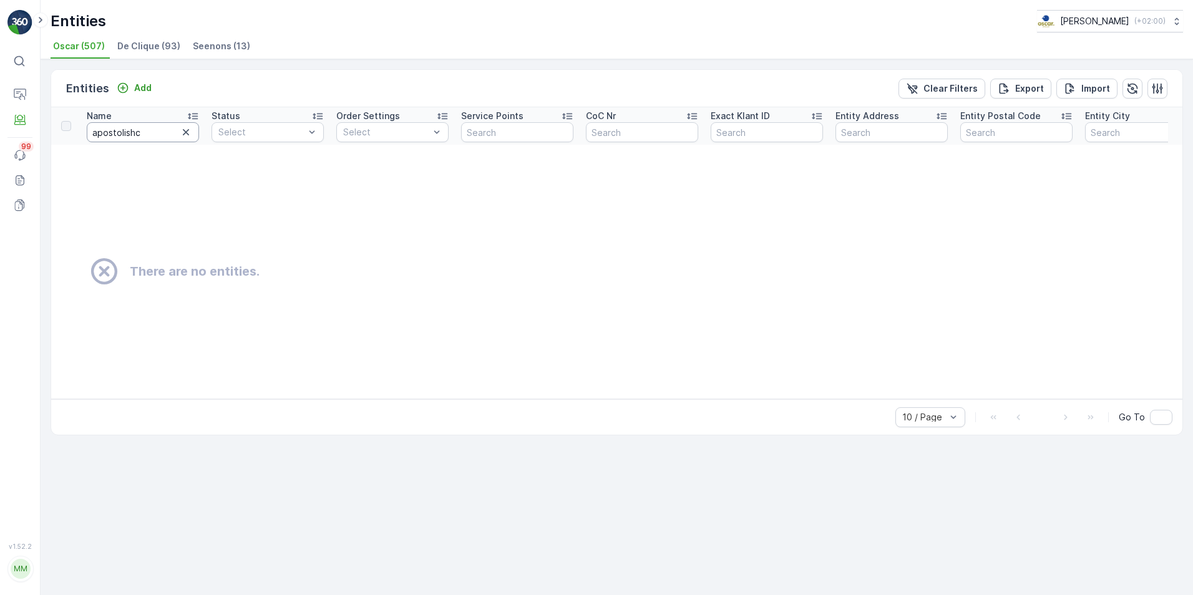
click at [168, 127] on input "apostolishc" at bounding box center [143, 132] width 112 height 20
type input "apostolisch"
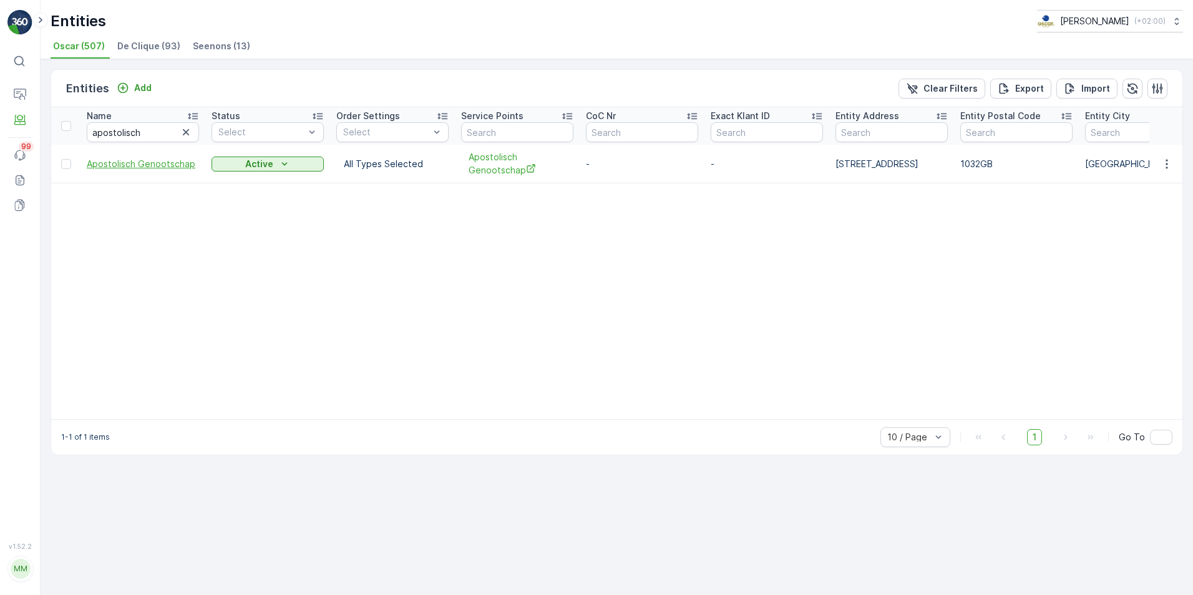
click at [155, 168] on span "Apostolisch Genootschap" at bounding box center [143, 164] width 112 height 12
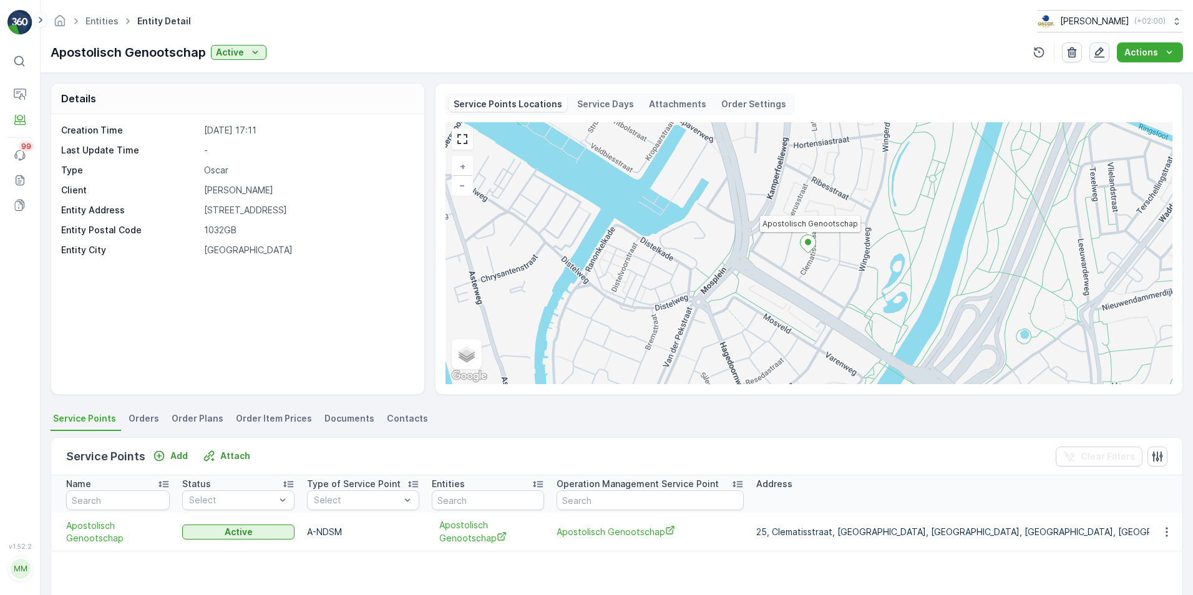
click at [1105, 57] on icon "button" at bounding box center [1099, 52] width 11 height 11
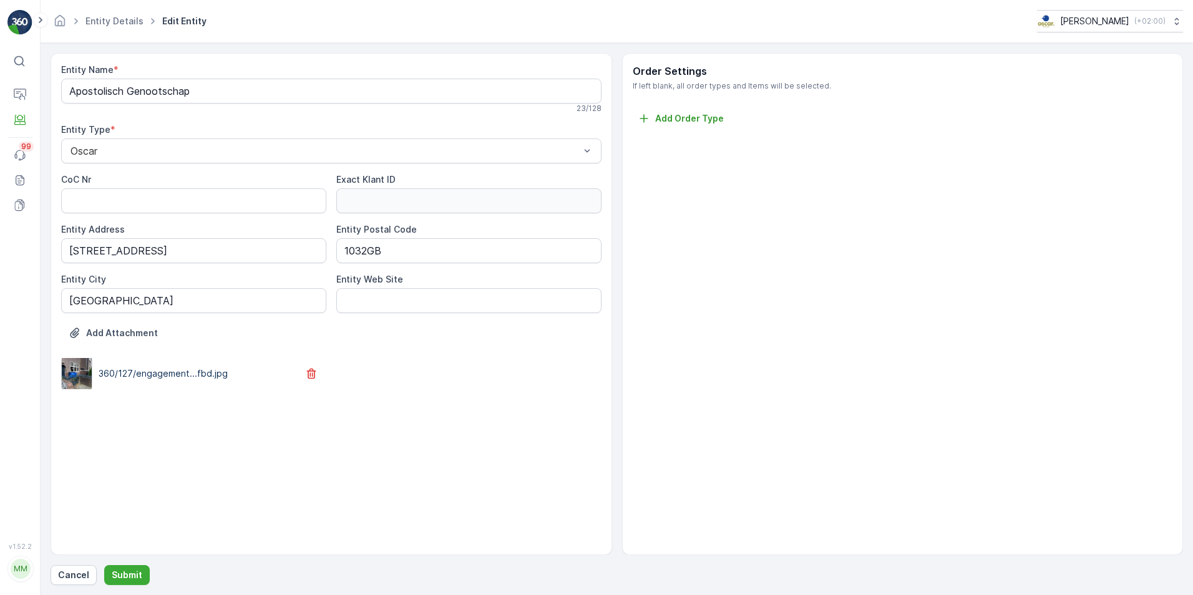
click at [62, 382] on img at bounding box center [77, 373] width 30 height 31
click at [61, 133] on p "Entities" at bounding box center [61, 136] width 31 height 12
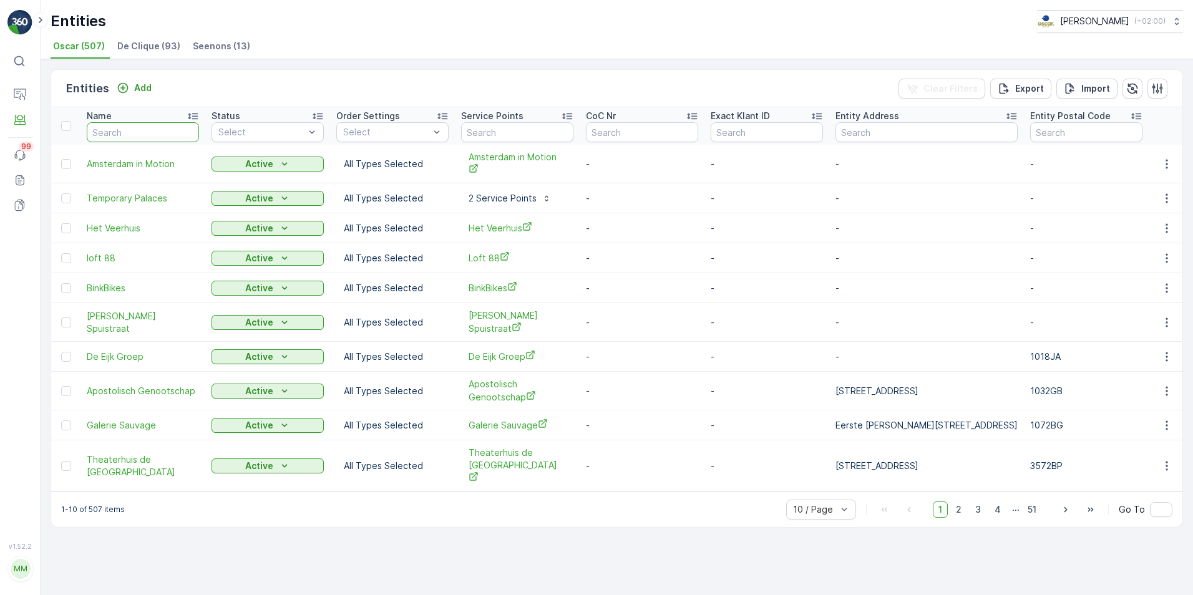
click at [155, 139] on input "text" at bounding box center [143, 132] width 112 height 20
type input "[DEMOGRAPHIC_DATA]"
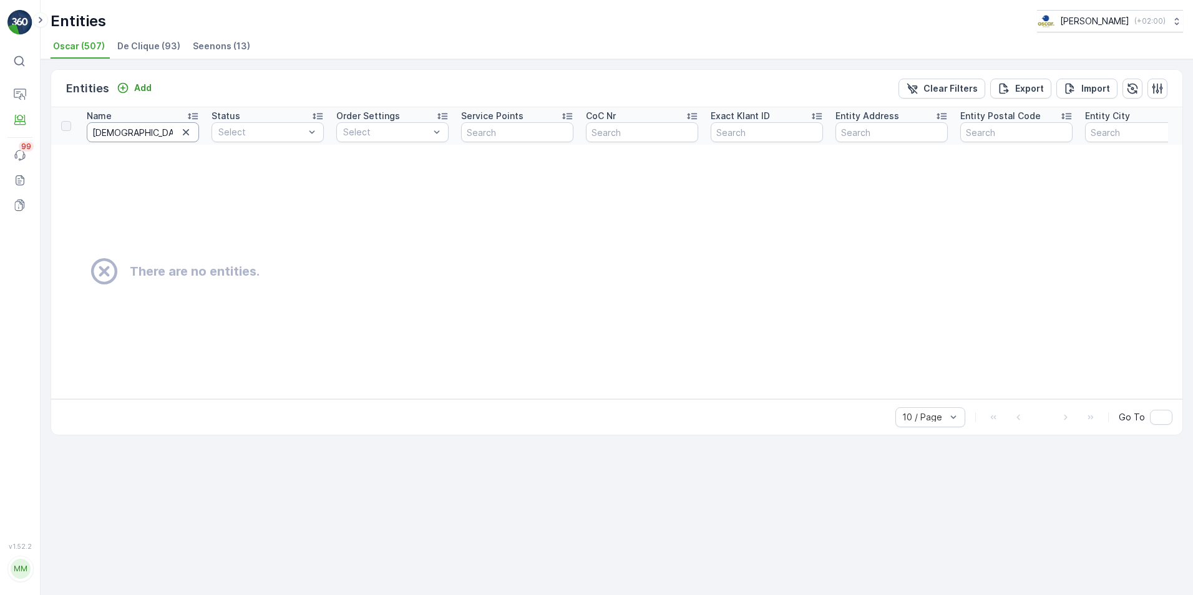
click at [155, 139] on input "[DEMOGRAPHIC_DATA]" at bounding box center [143, 132] width 112 height 20
type input "[DEMOGRAPHIC_DATA]"
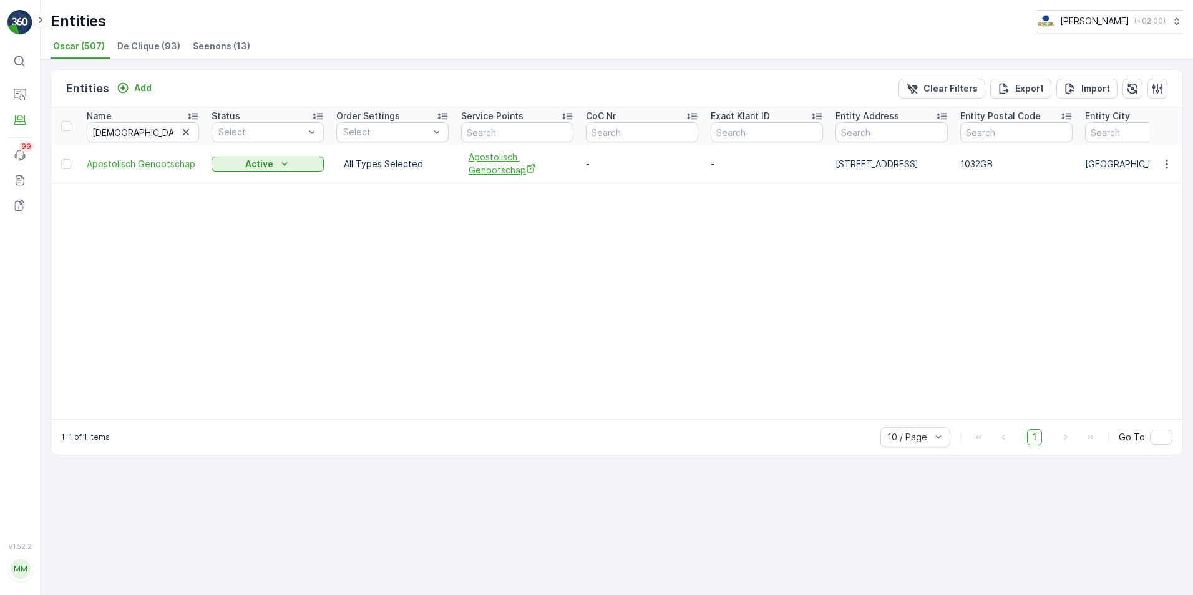
click at [501, 167] on span "Apostolisch Genootschap" at bounding box center [517, 164] width 97 height 26
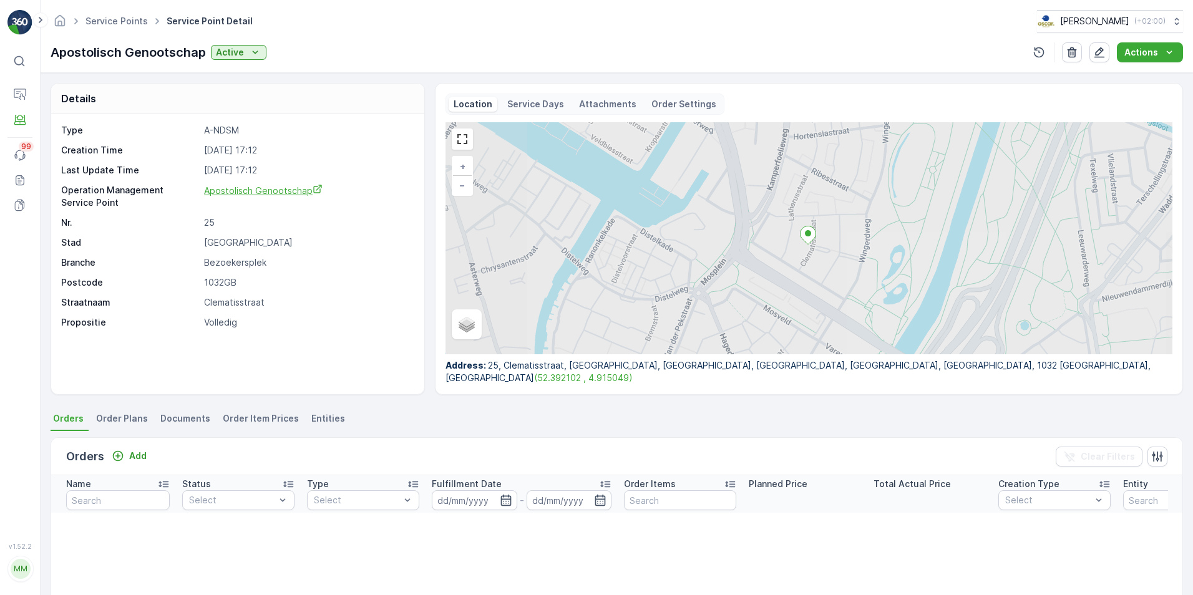
click at [252, 193] on span "Apostolisch Genootschap" at bounding box center [263, 190] width 119 height 11
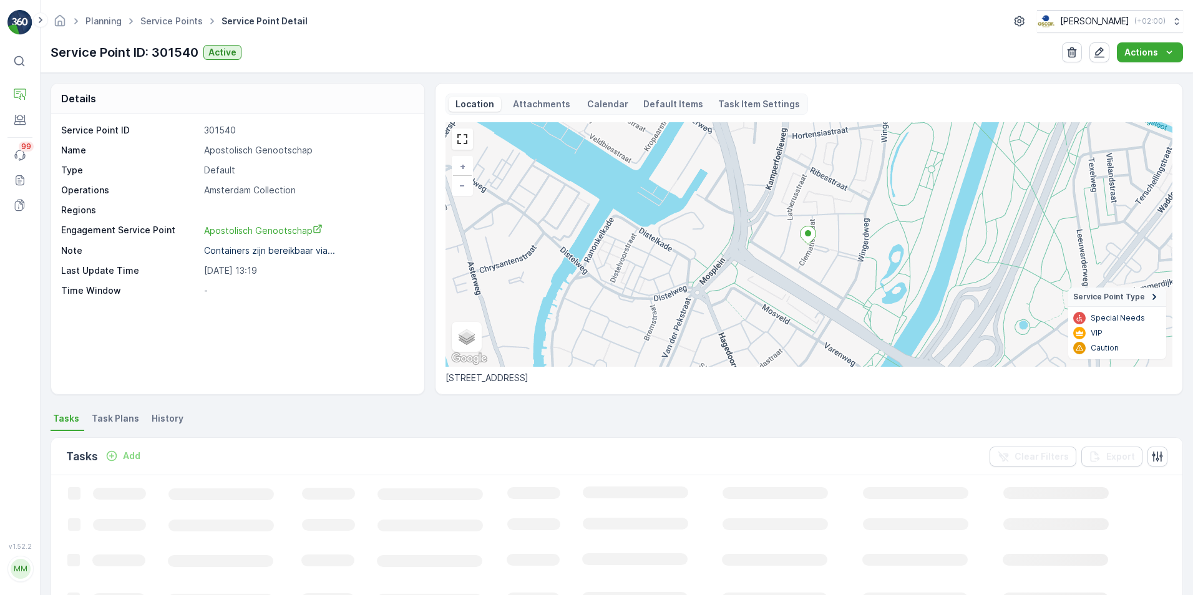
drag, startPoint x: 122, startPoint y: 417, endPoint x: 129, endPoint y: 415, distance: 7.3
click at [122, 417] on span "Task Plans" at bounding box center [115, 418] width 47 height 12
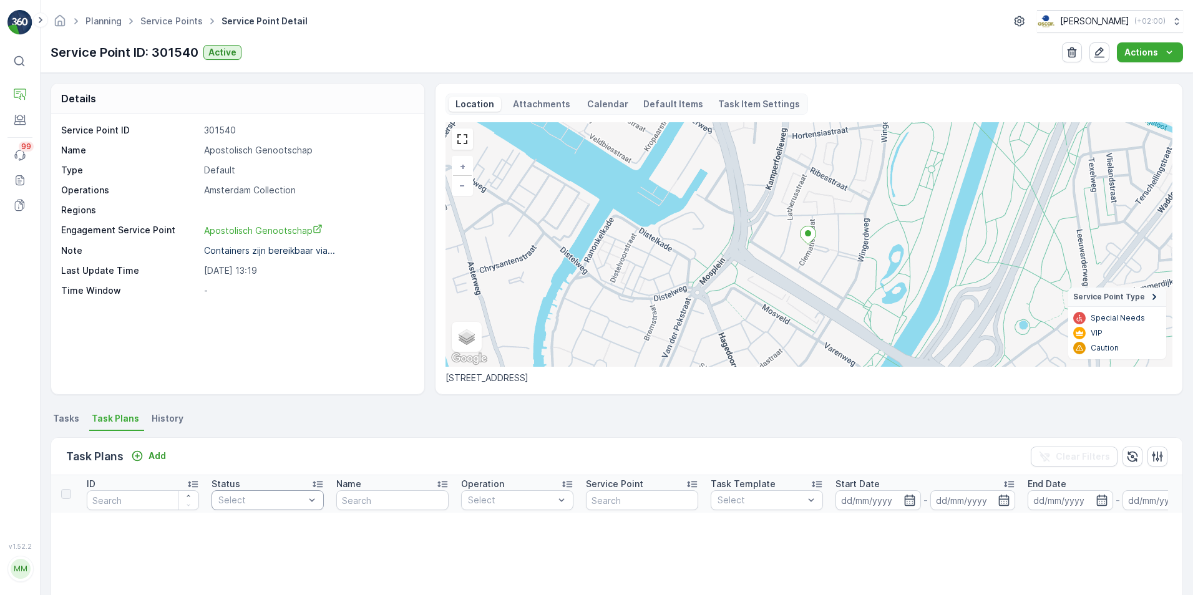
scroll to position [125, 0]
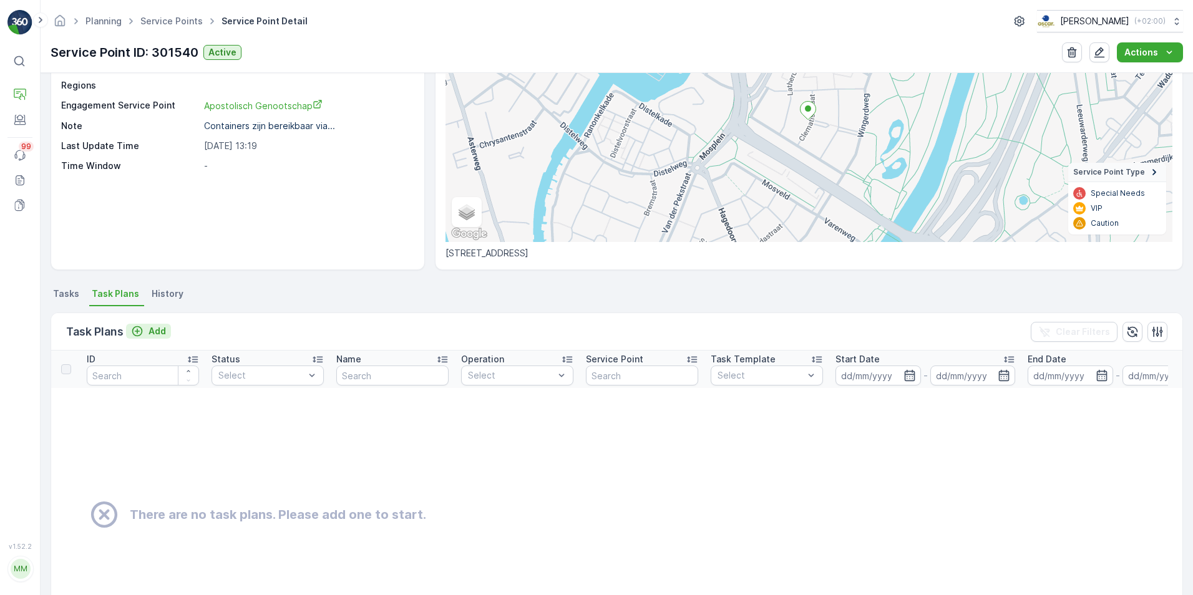
click at [151, 336] on p "Add" at bounding box center [157, 331] width 17 height 12
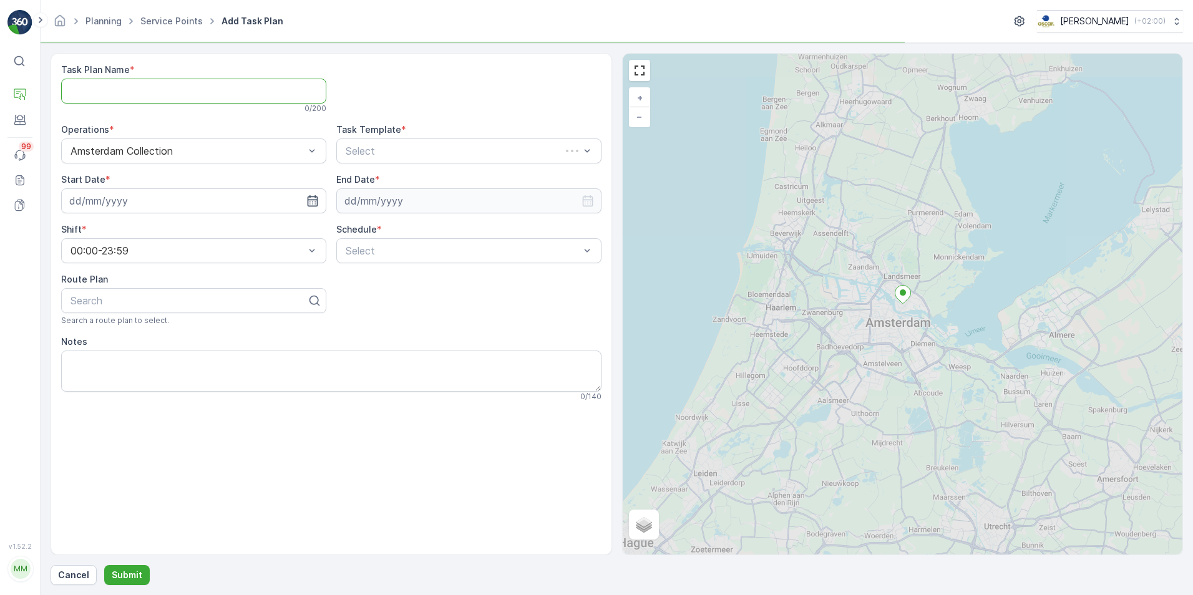
click at [199, 97] on Name "Task Plan Name" at bounding box center [193, 91] width 265 height 25
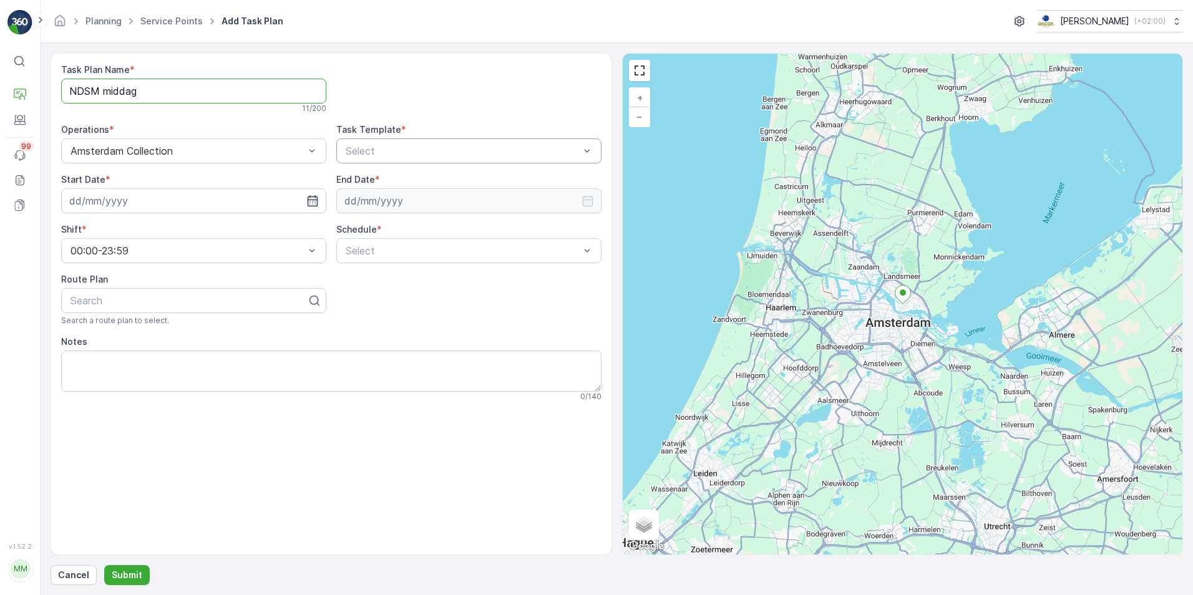
type Name "NDSM middag"
click at [409, 158] on div "Select" at bounding box center [468, 151] width 265 height 25
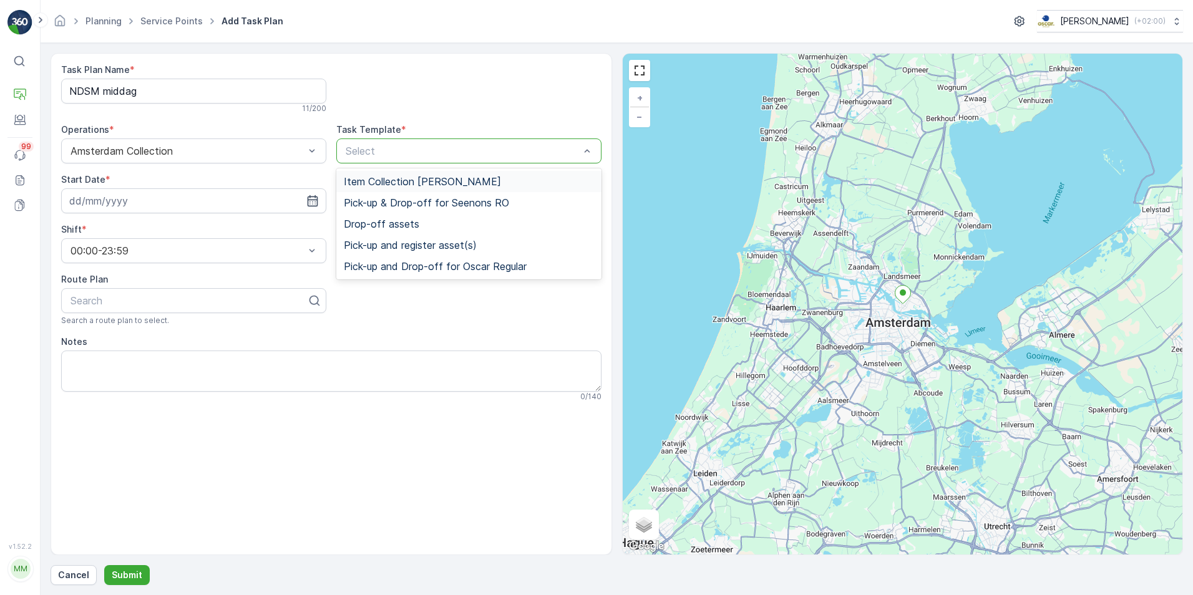
click at [408, 178] on span "Item Collection [PERSON_NAME]" at bounding box center [422, 181] width 157 height 11
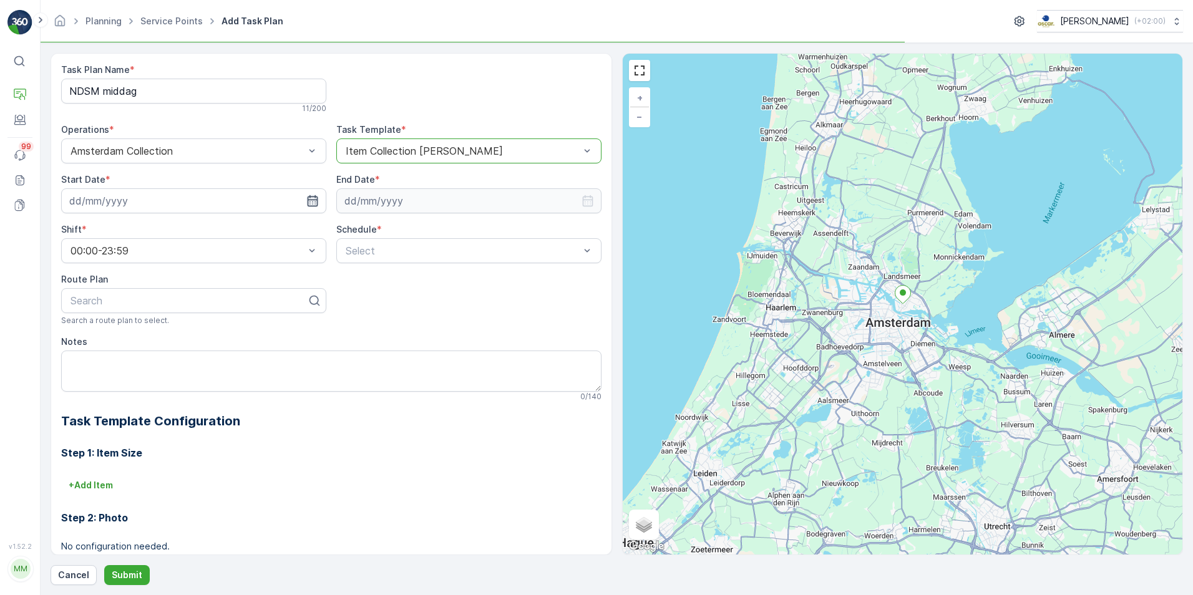
click at [314, 200] on icon "button" at bounding box center [312, 200] width 11 height 11
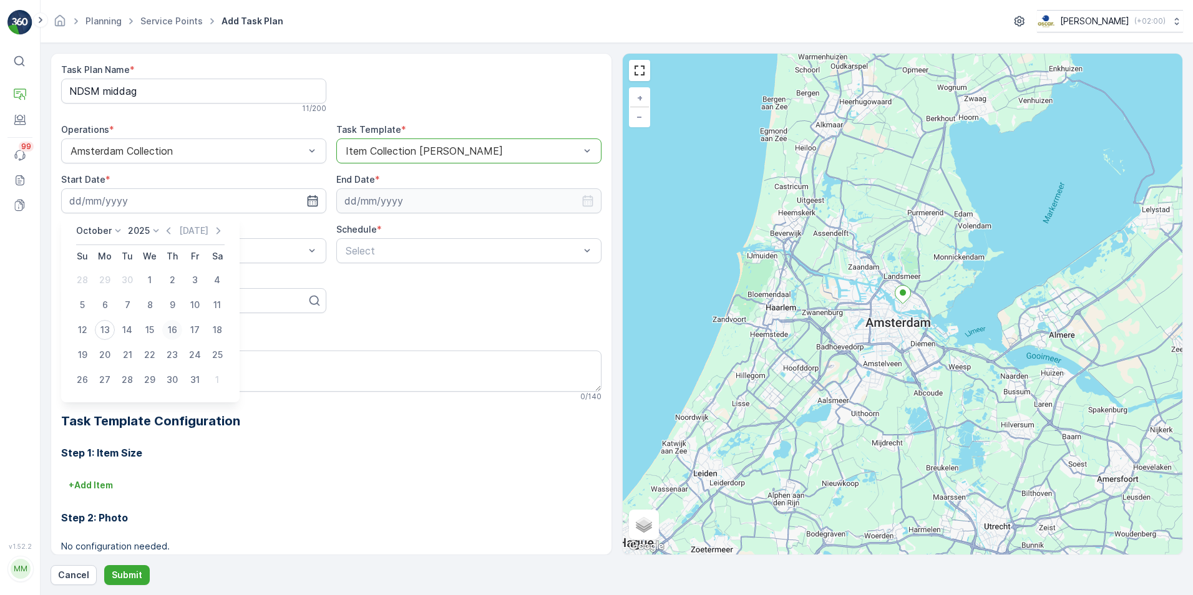
click at [182, 333] on button "16" at bounding box center [172, 330] width 22 height 22
click at [311, 193] on input "[DATE]" at bounding box center [193, 200] width 265 height 25
click at [100, 351] on div "20" at bounding box center [105, 355] width 20 height 20
type input "[DATE]"
click at [582, 200] on icon "button" at bounding box center [587, 200] width 11 height 11
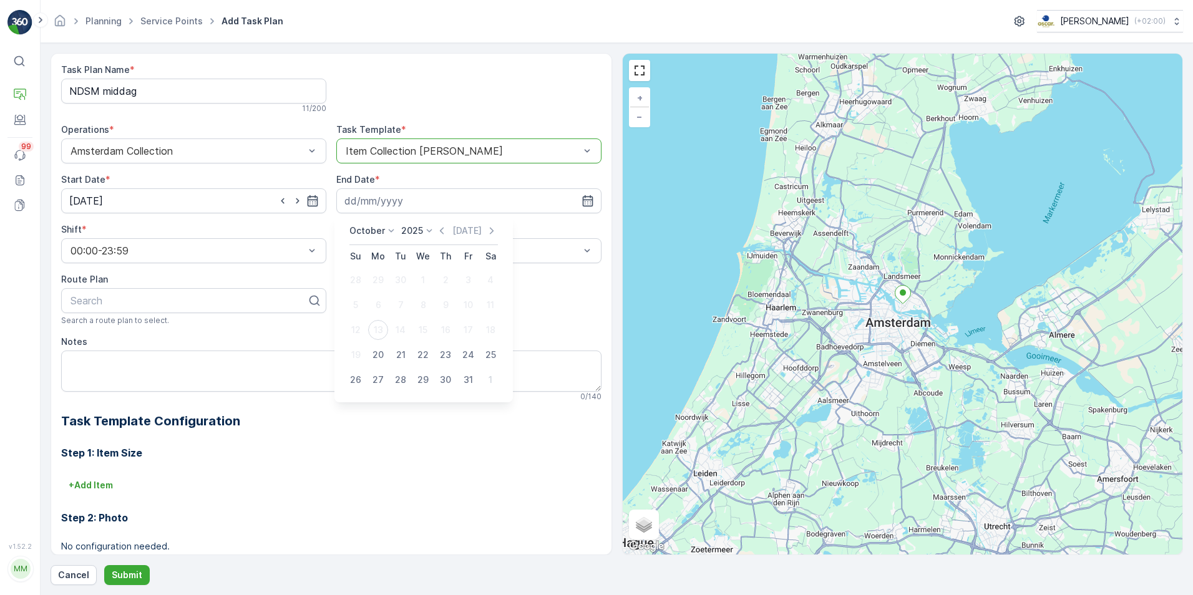
click at [433, 229] on icon at bounding box center [429, 231] width 12 height 12
click at [422, 342] on span "2030" at bounding box center [419, 345] width 21 height 12
click at [466, 315] on button "11" at bounding box center [468, 305] width 22 height 22
type input "11.10.2030"
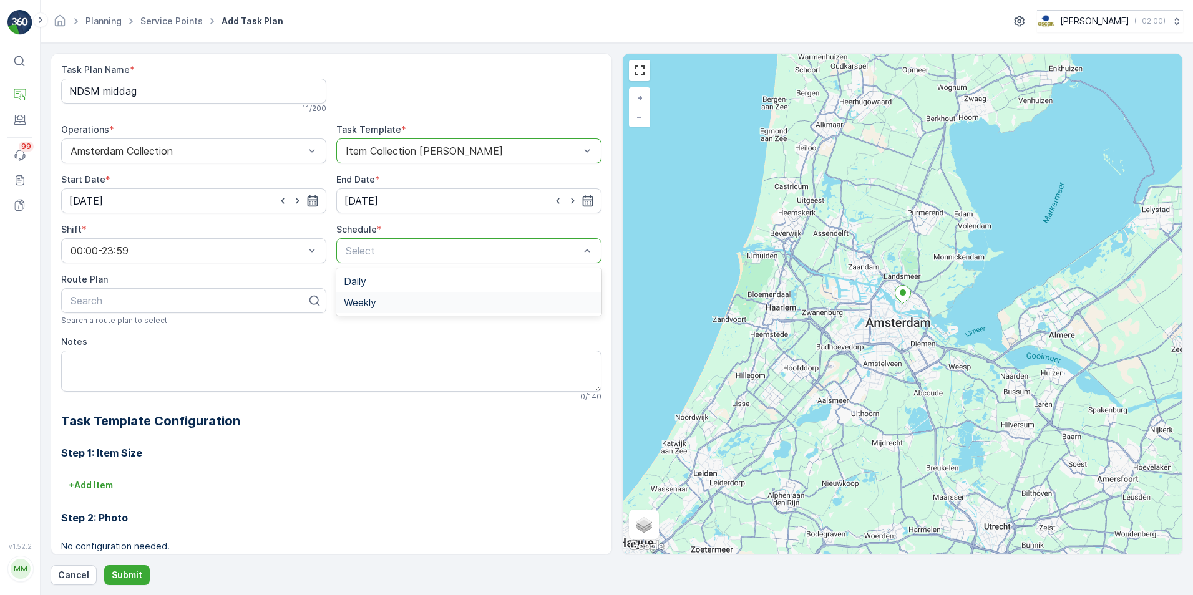
click at [397, 296] on div "Weekly" at bounding box center [468, 302] width 265 height 21
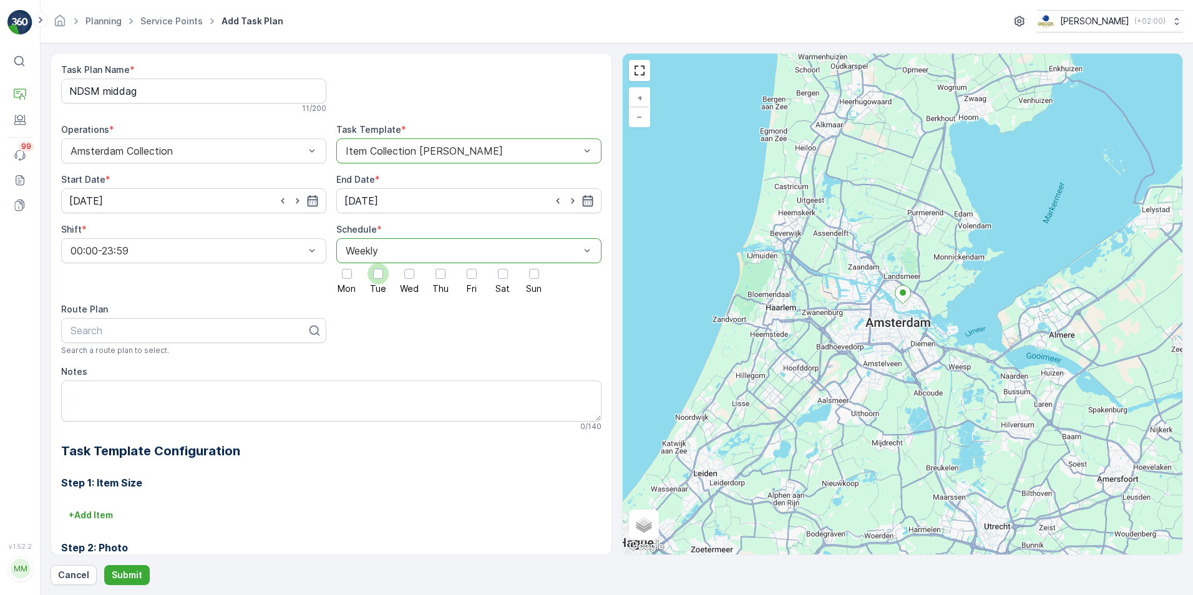
click at [387, 285] on label "Tue" at bounding box center [378, 278] width 21 height 30
click at [378, 263] on input "Tue" at bounding box center [378, 263] width 0 height 0
click at [236, 326] on div at bounding box center [188, 330] width 239 height 11
type input "NDSM"
click at [217, 378] on div "NDSM Middag" at bounding box center [194, 382] width 250 height 11
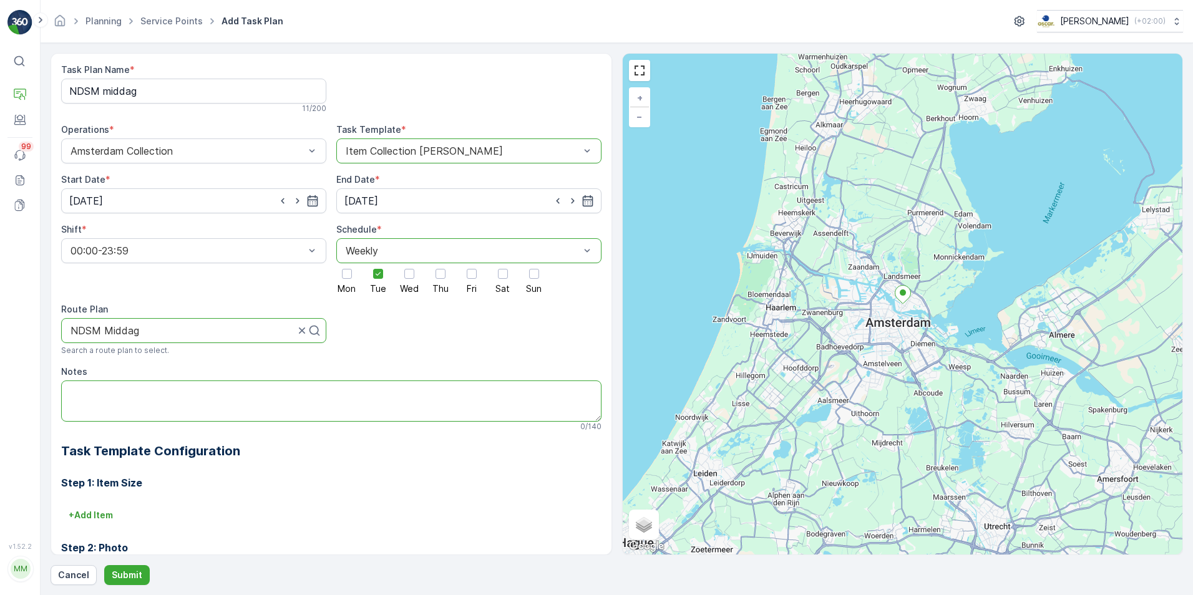
click at [220, 386] on textarea "Notes" at bounding box center [331, 401] width 540 height 41
type textarea "C"
click at [236, 390] on textarea "Containers moeten worden omgewisseld. Code cijferslot: 1032." at bounding box center [331, 401] width 540 height 41
click at [427, 392] on textarea "Containers moeten worden omgewisseld ivm mogelijk los afval. Code cijferslot: 1…" at bounding box center [331, 401] width 540 height 41
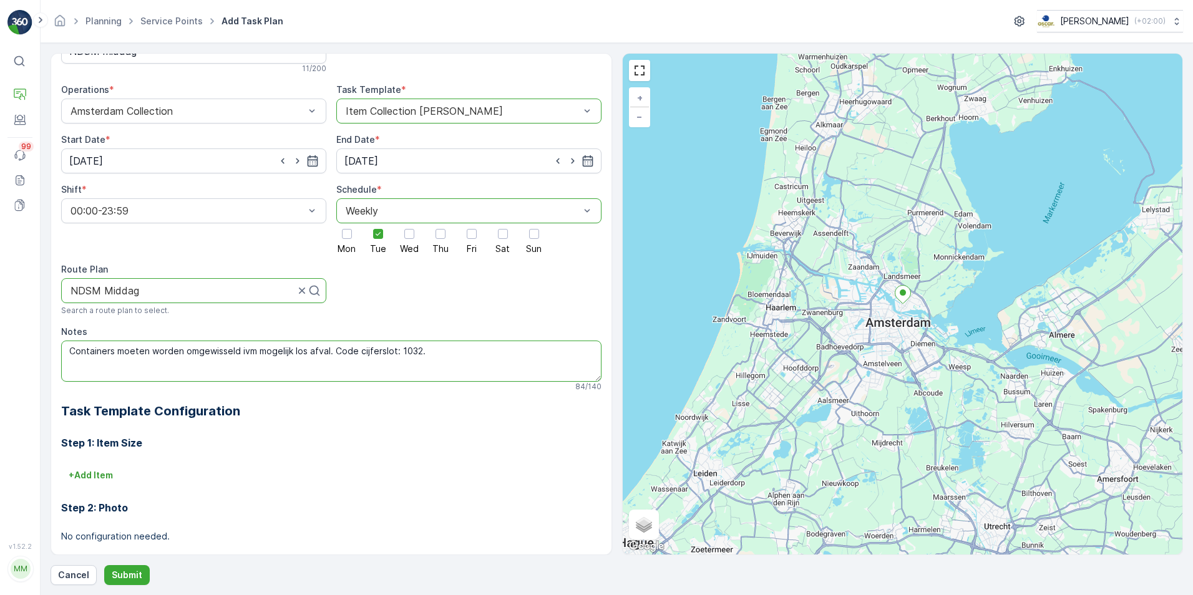
scroll to position [62, 0]
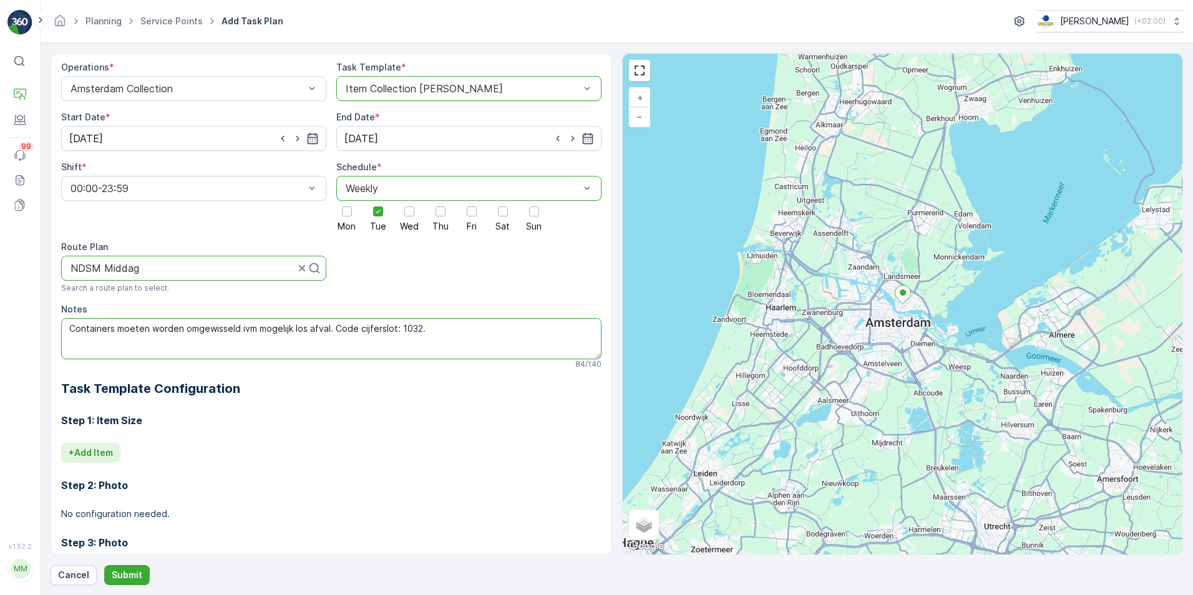
type textarea "Containers moeten worden omgewisseld ivm mogelijk los afval. Code cijferslot: 1…"
click at [95, 458] on p "+ Add Item" at bounding box center [91, 453] width 44 height 12
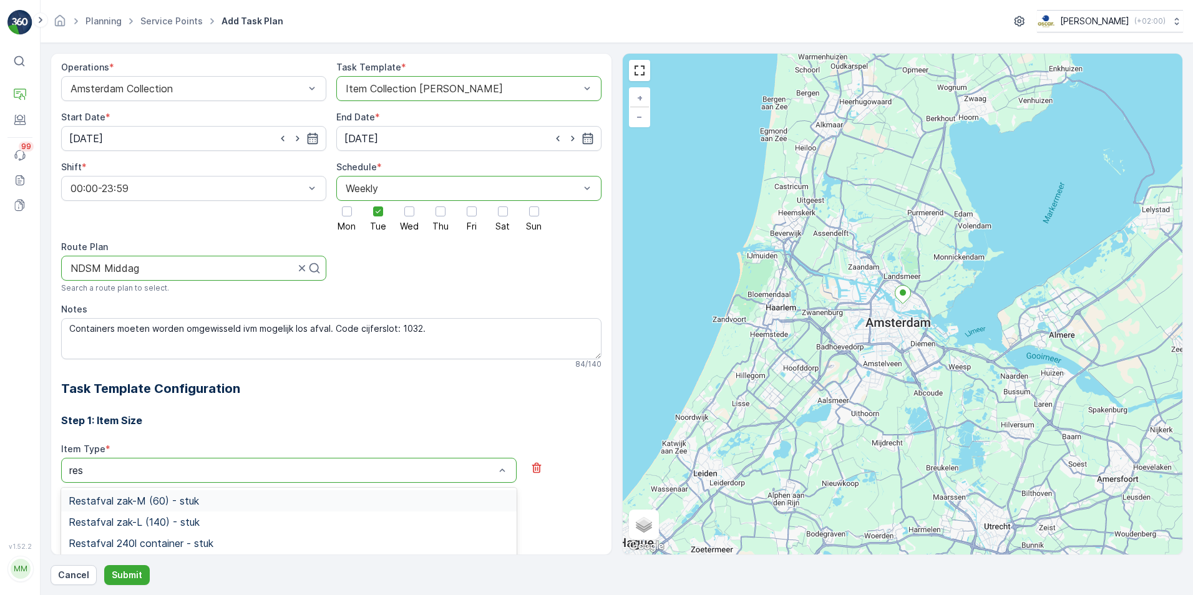
type input "rest"
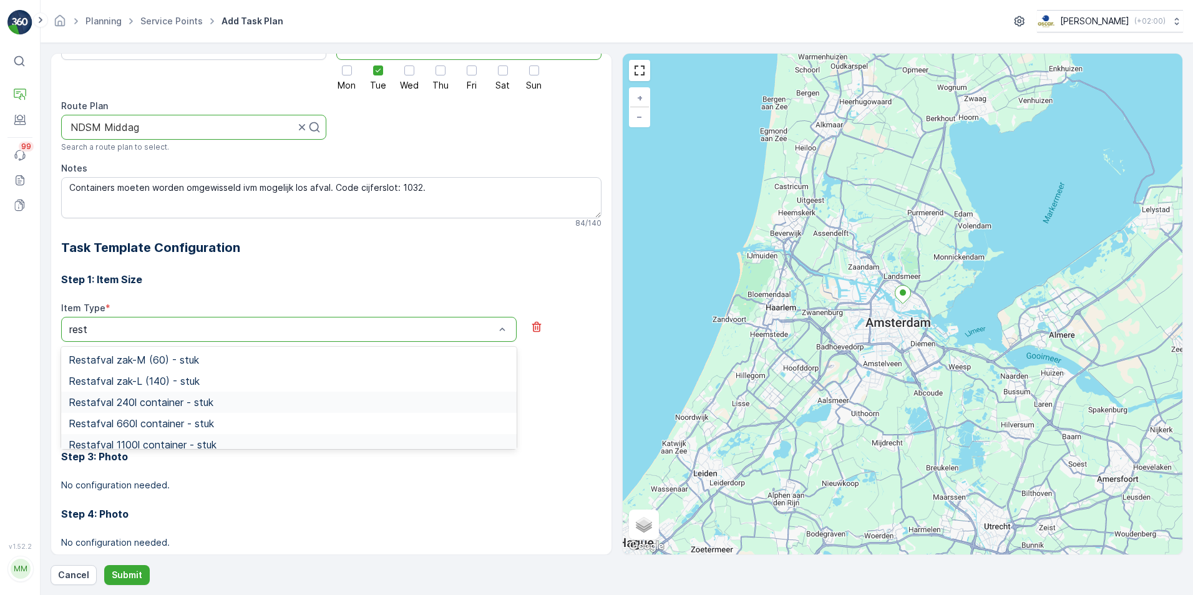
scroll to position [228, 0]
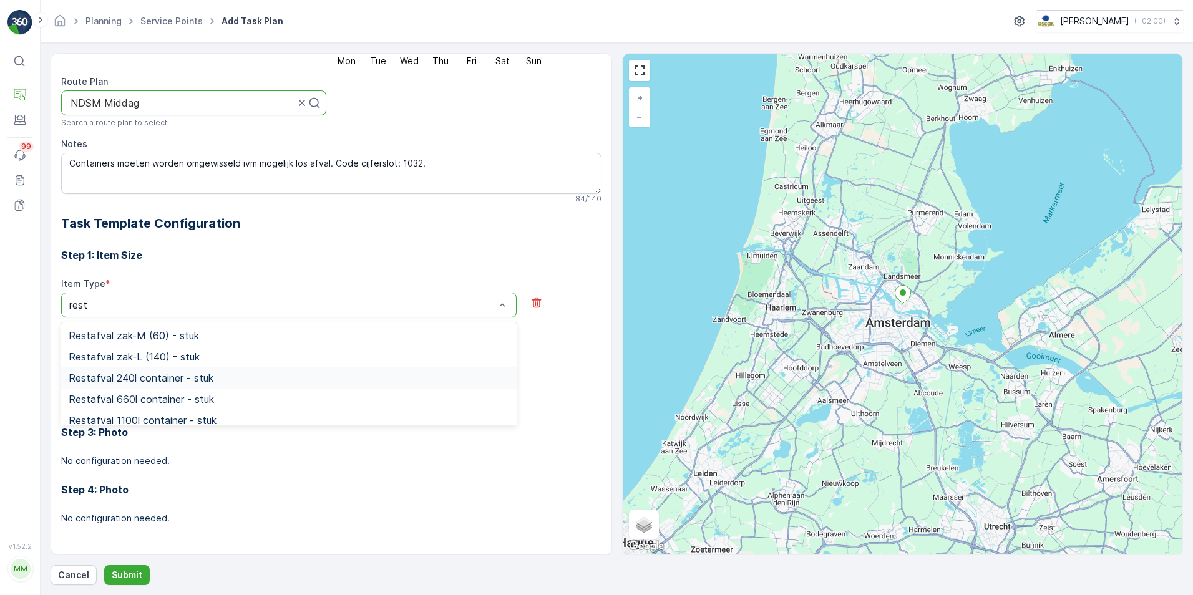
click at [187, 374] on span "Restafval 240l container - stuk" at bounding box center [141, 378] width 145 height 11
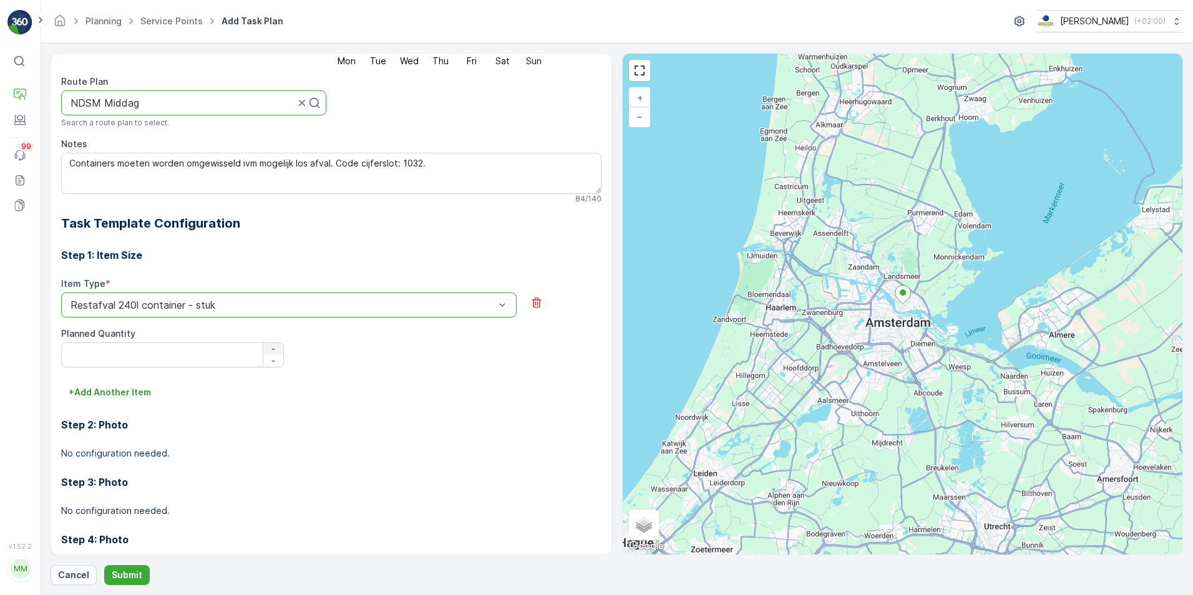
click at [273, 347] on icon "button" at bounding box center [273, 349] width 7 height 7
type Quantity "1"
click at [127, 581] on p "Submit" at bounding box center [127, 575] width 31 height 12
